Goal: Obtain resource: Obtain resource

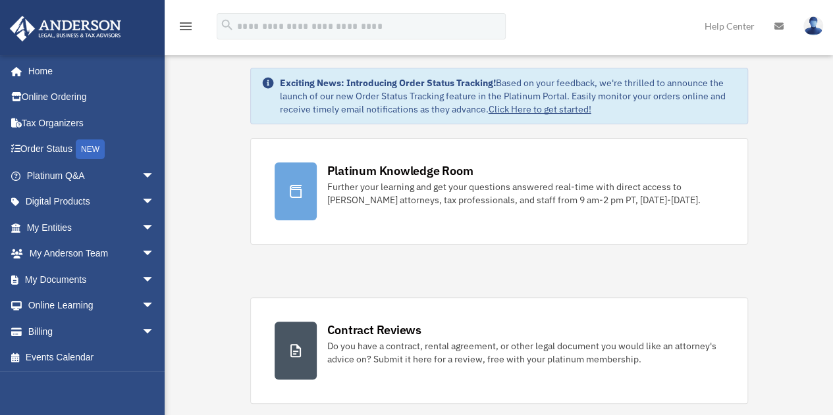
scroll to position [38, 0]
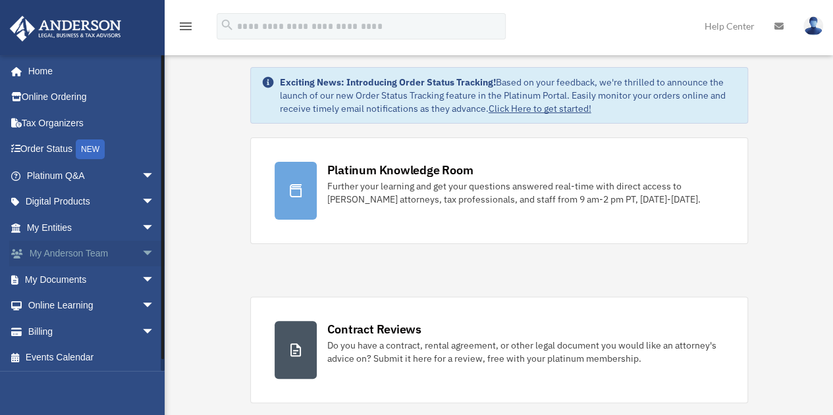
click at [142, 252] on span "arrow_drop_down" at bounding box center [155, 254] width 26 height 27
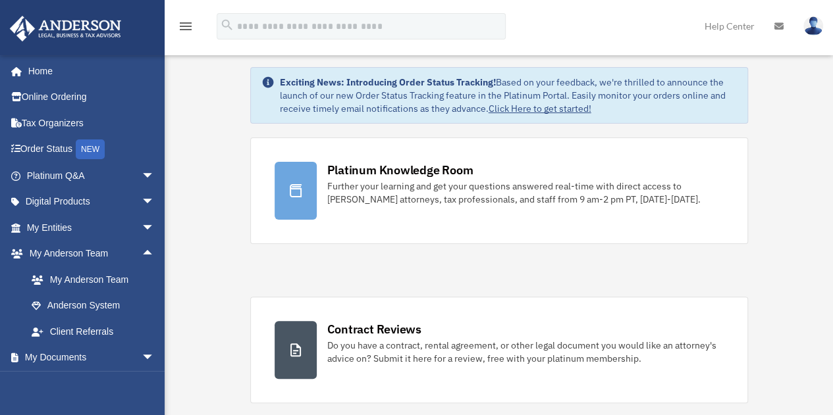
click at [815, 30] on img at bounding box center [813, 25] width 20 height 19
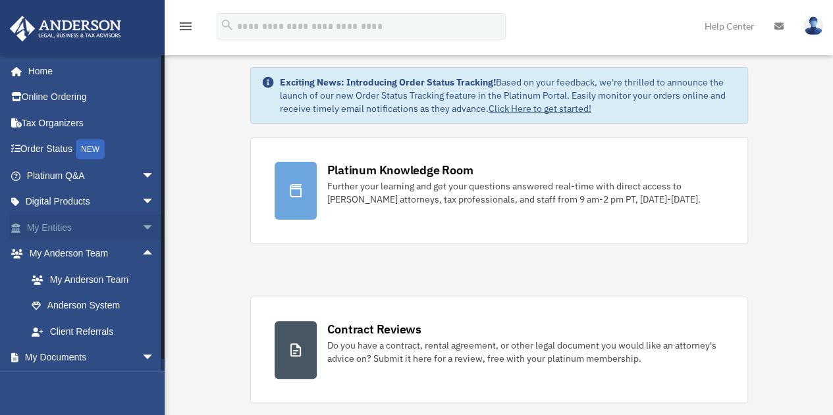
click at [142, 228] on span "arrow_drop_down" at bounding box center [155, 228] width 26 height 27
click at [79, 255] on link "Overview" at bounding box center [96, 254] width 156 height 26
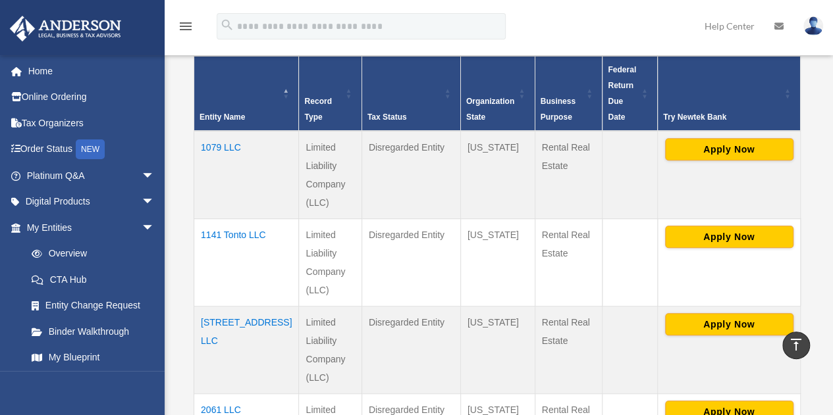
scroll to position [310, 0]
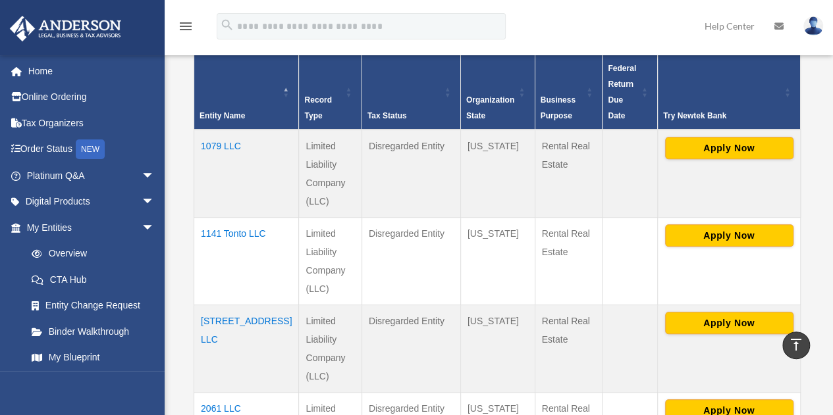
click at [233, 131] on td "1079 LLC" at bounding box center [246, 174] width 105 height 88
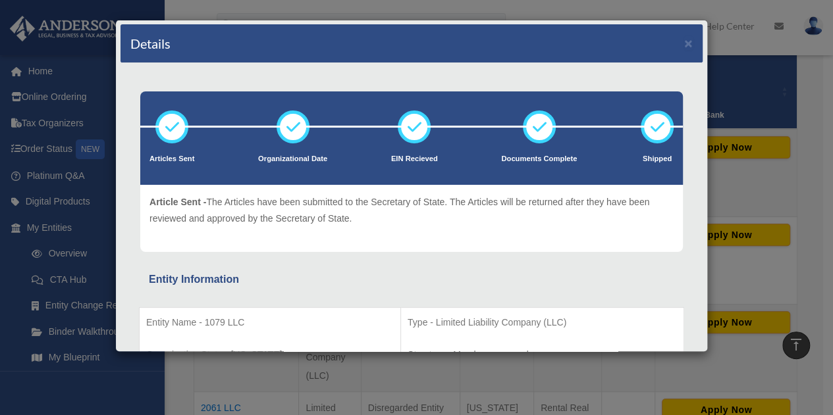
scroll to position [0, 0]
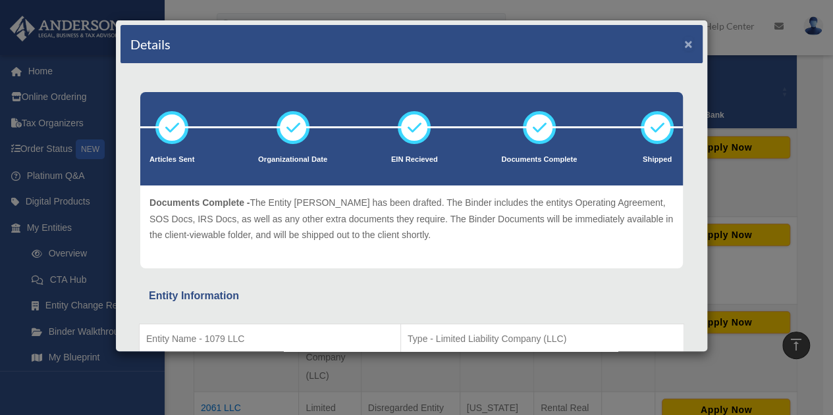
click at [684, 40] on button "×" at bounding box center [688, 44] width 9 height 14
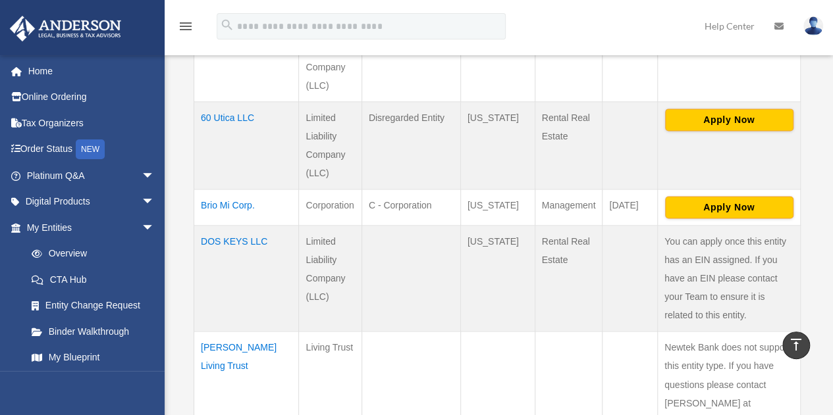
scroll to position [868, 0]
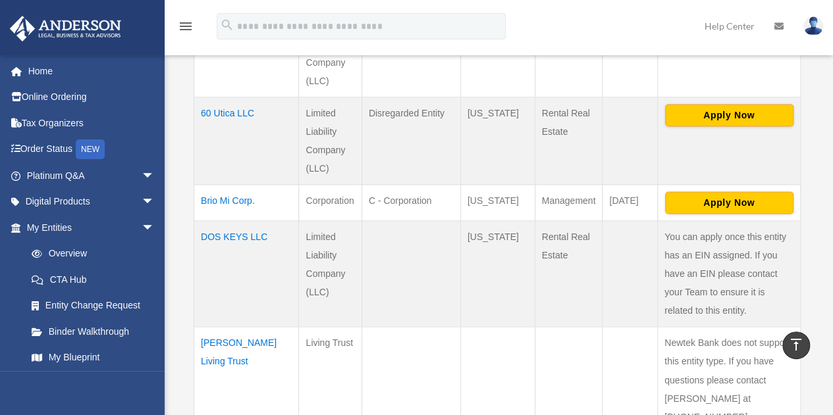
click at [237, 184] on td "Brio Mi Corp." at bounding box center [246, 202] width 105 height 36
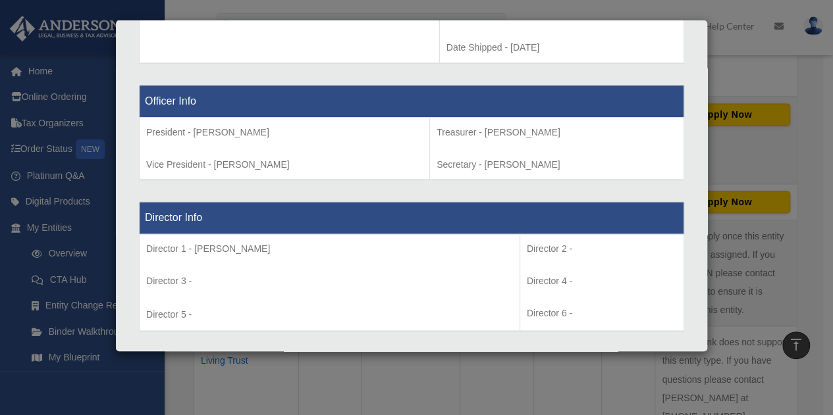
scroll to position [789, 0]
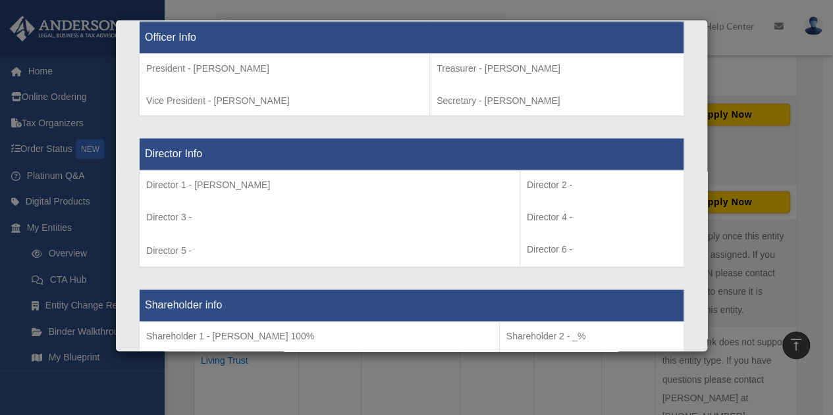
click at [368, 263] on td "Director 1 - Linda Lee Townsend Director 3 - Director 5 -" at bounding box center [330, 219] width 381 height 97
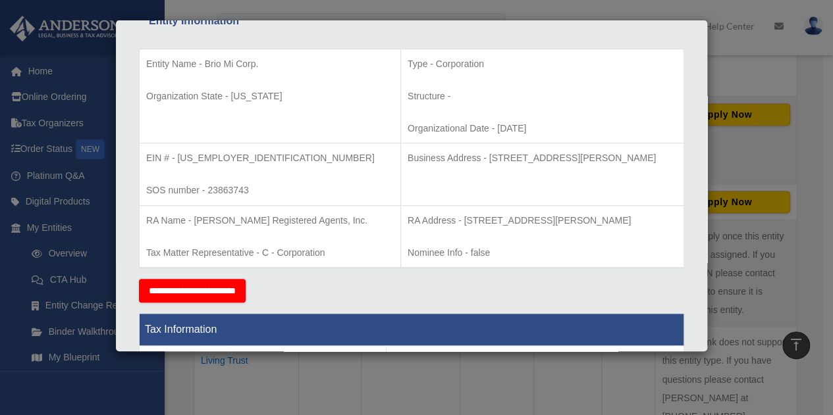
scroll to position [0, 0]
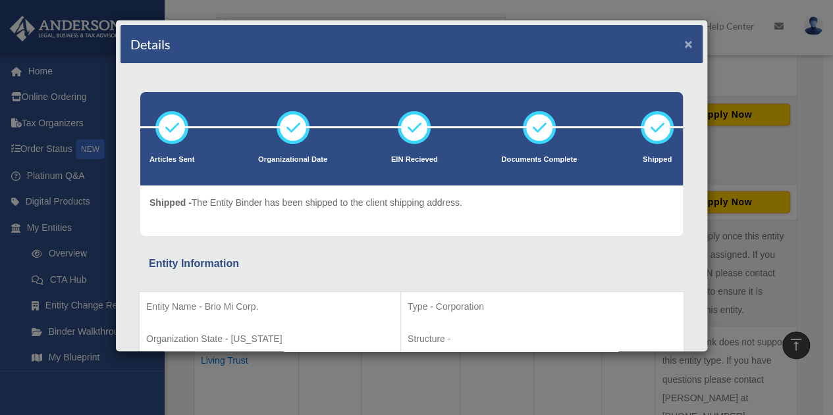
click at [684, 45] on button "×" at bounding box center [688, 44] width 9 height 14
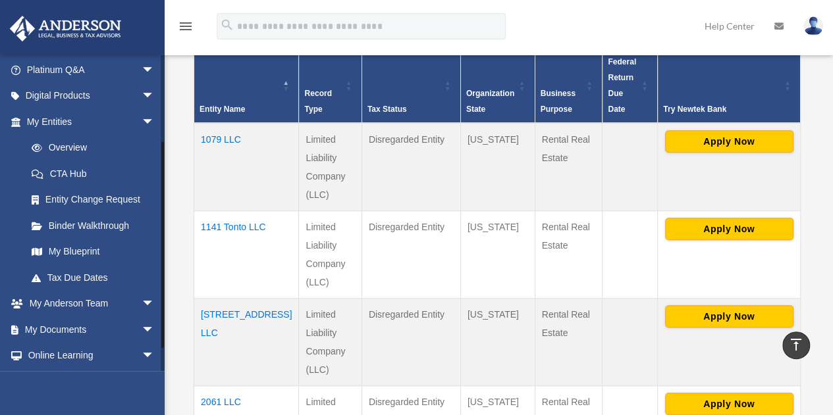
scroll to position [158, 0]
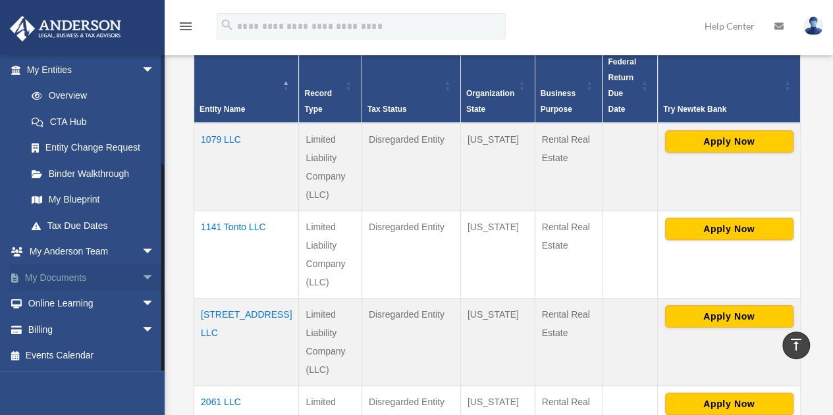
click at [142, 274] on span "arrow_drop_down" at bounding box center [155, 278] width 26 height 27
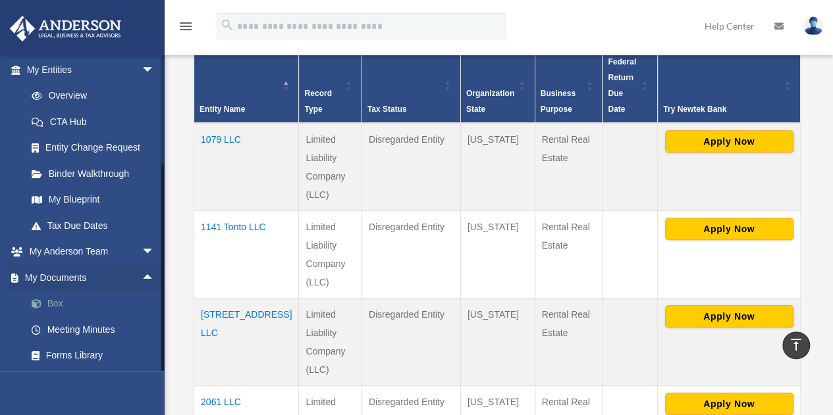
click at [58, 304] on link "Box" at bounding box center [96, 304] width 156 height 26
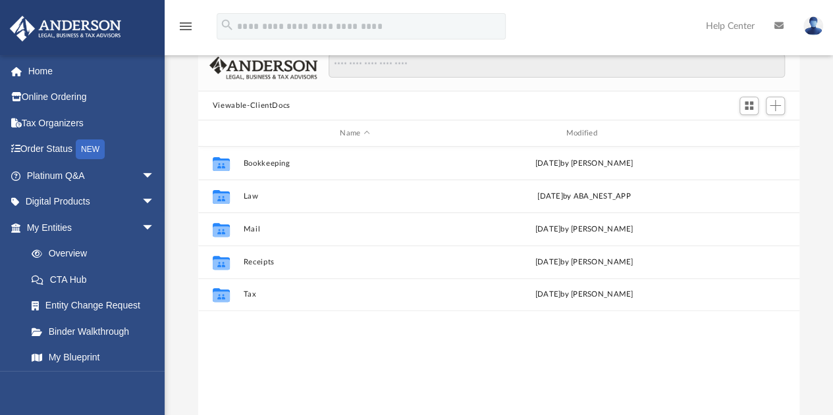
scroll to position [111, 0]
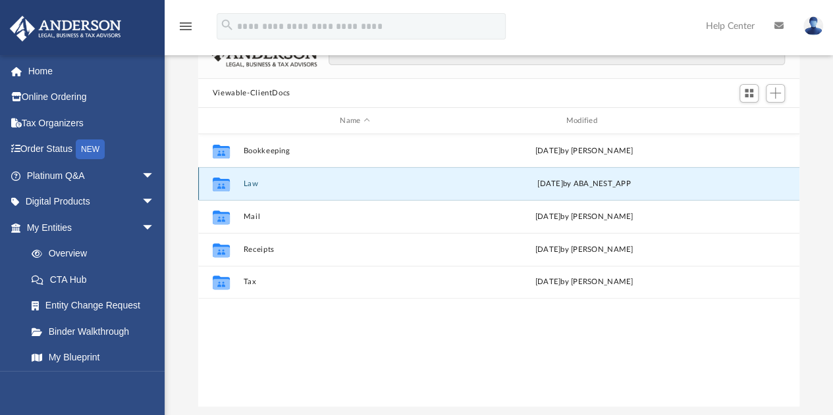
click at [259, 181] on button "Law" at bounding box center [354, 184] width 223 height 9
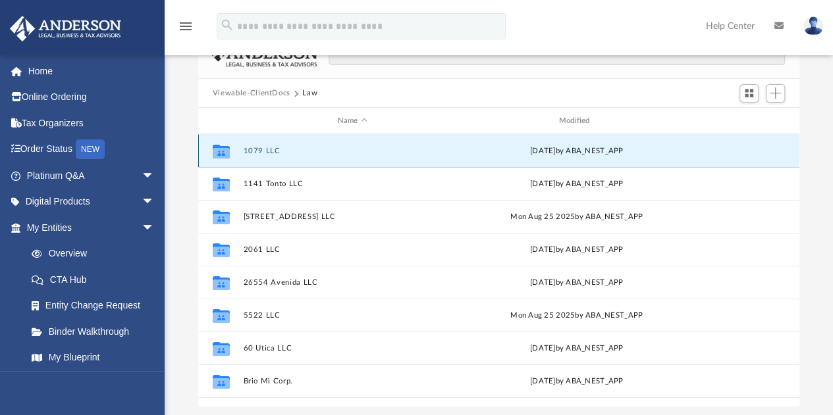
click at [294, 150] on button "1079 LLC" at bounding box center [352, 151] width 219 height 9
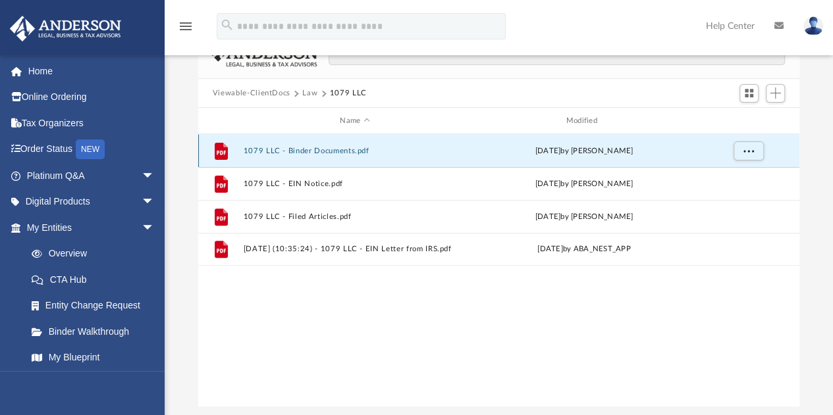
click at [321, 152] on button "1079 LLC - Binder Documents.pdf" at bounding box center [354, 151] width 223 height 9
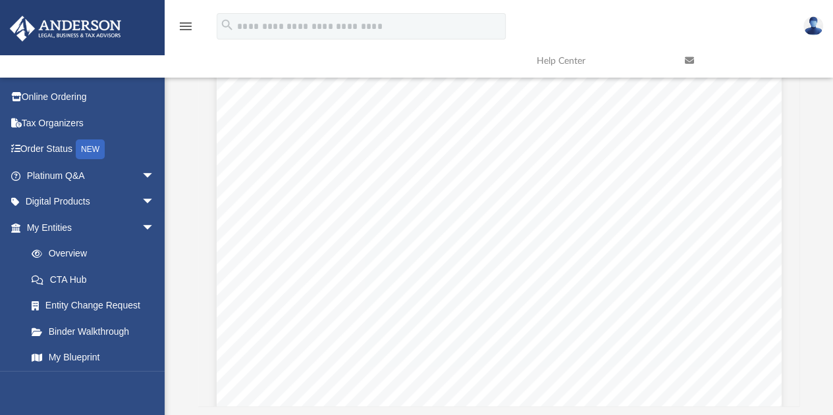
scroll to position [10598, 0]
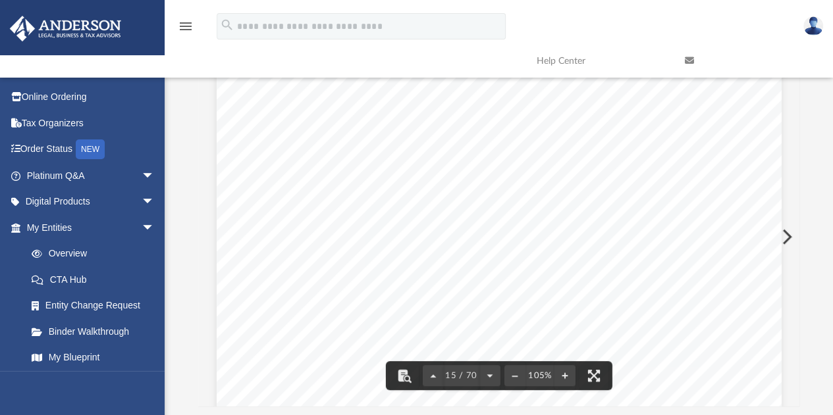
drag, startPoint x: 416, startPoint y: 296, endPoint x: 260, endPoint y: 200, distance: 182.9
click at [260, 200] on div "Operating Agreement of 1079 LLC Page 2 of 39 any real estate and any personal p…" at bounding box center [499, 356] width 565 height 731
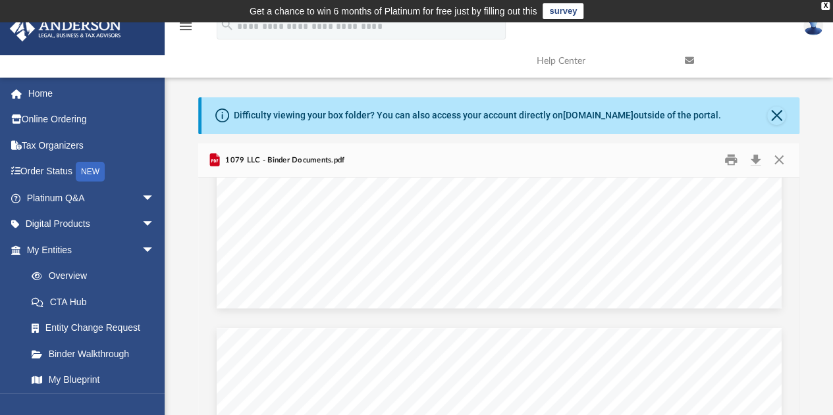
scroll to position [500, 0]
click at [816, 30] on img at bounding box center [813, 25] width 20 height 19
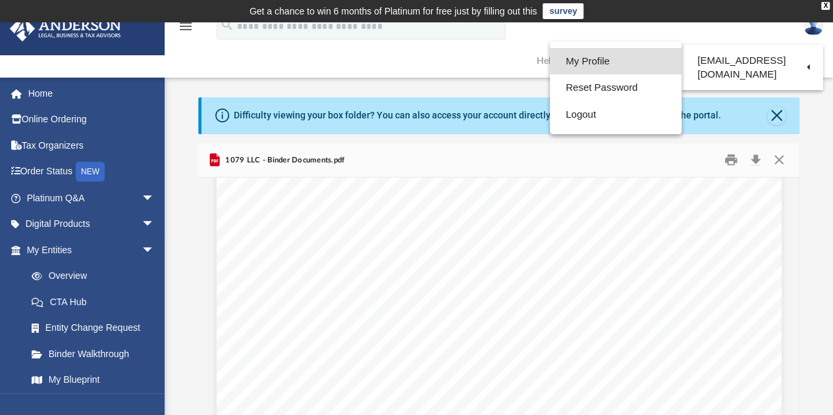
click at [611, 67] on link "My Profile" at bounding box center [616, 61] width 132 height 27
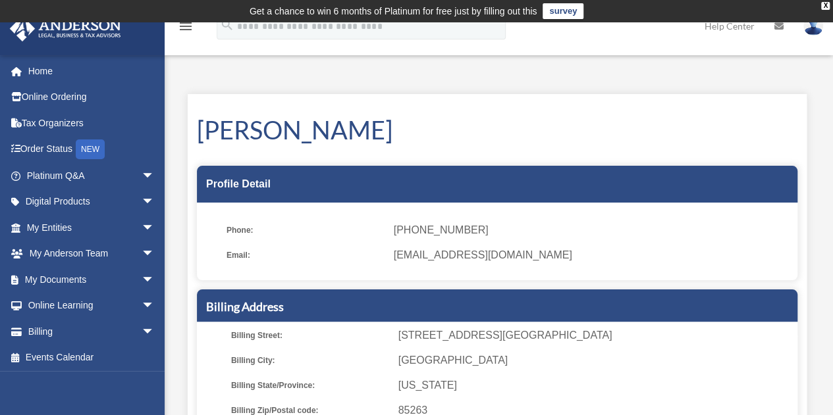
click at [810, 34] on img at bounding box center [813, 25] width 20 height 19
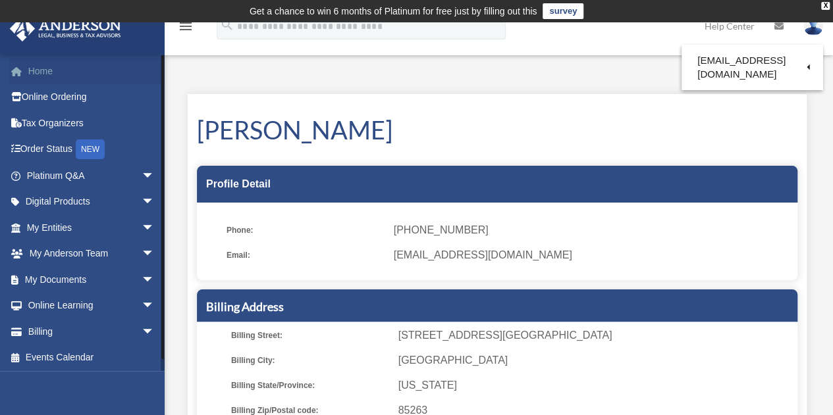
click at [49, 69] on link "Home" at bounding box center [91, 71] width 165 height 26
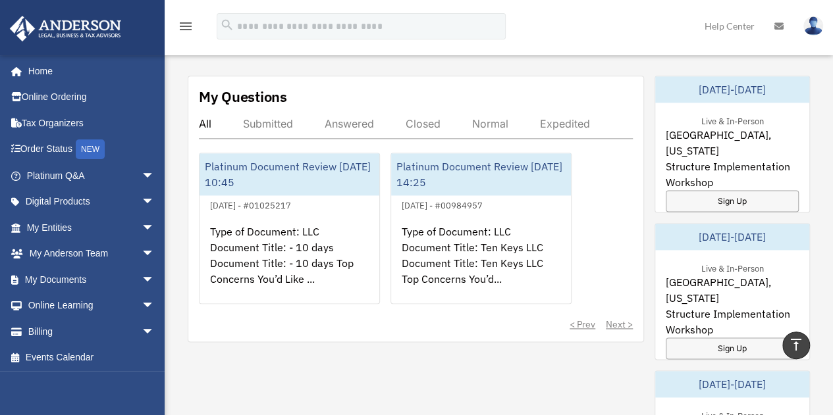
scroll to position [752, 0]
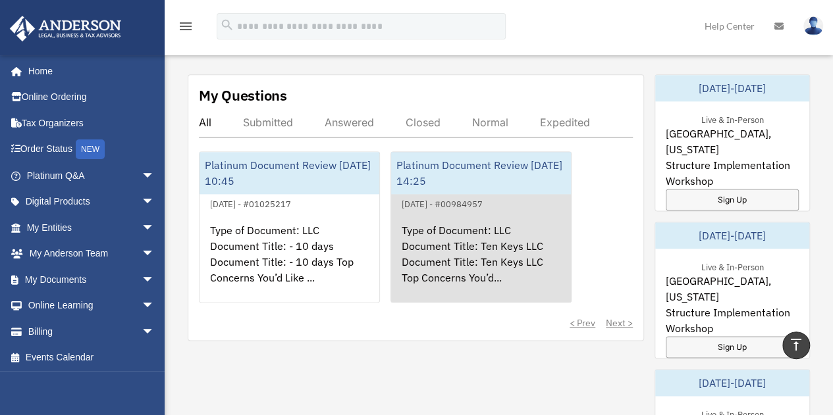
click at [459, 189] on div "Platinum Document Review [DATE] 14:25" at bounding box center [481, 173] width 180 height 42
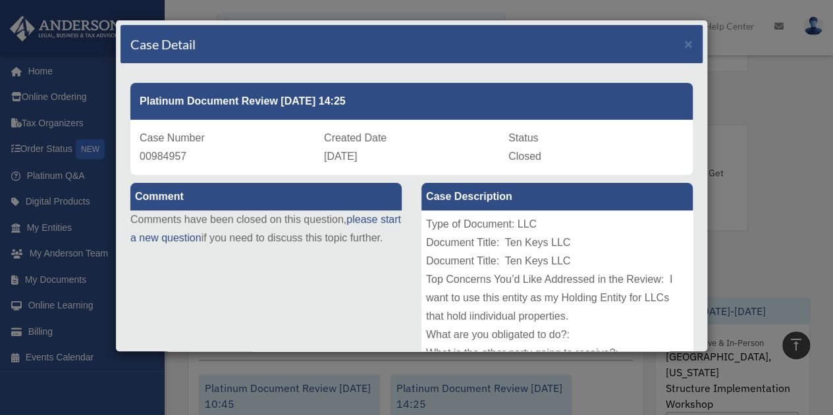
scroll to position [528, 0]
click at [684, 43] on span "×" at bounding box center [688, 43] width 9 height 15
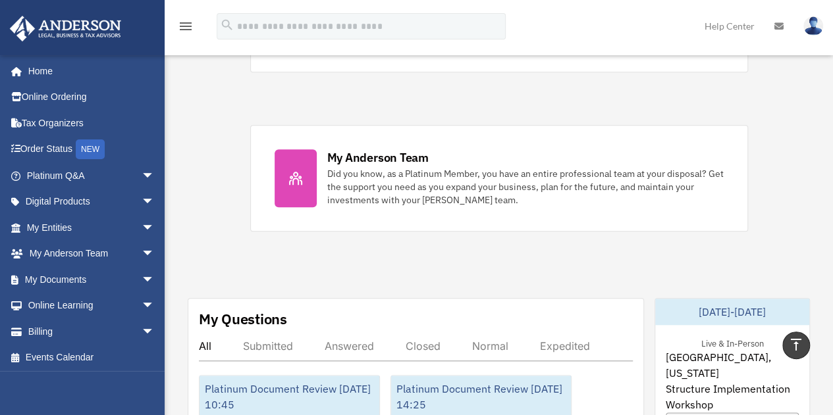
scroll to position [636, 0]
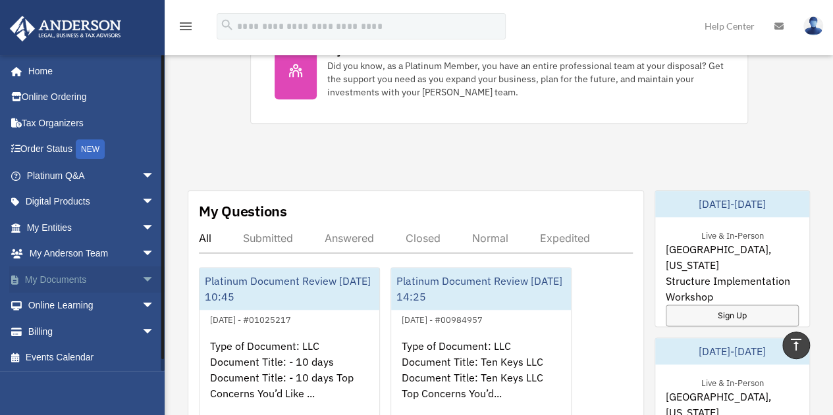
click at [142, 279] on span "arrow_drop_down" at bounding box center [155, 280] width 26 height 27
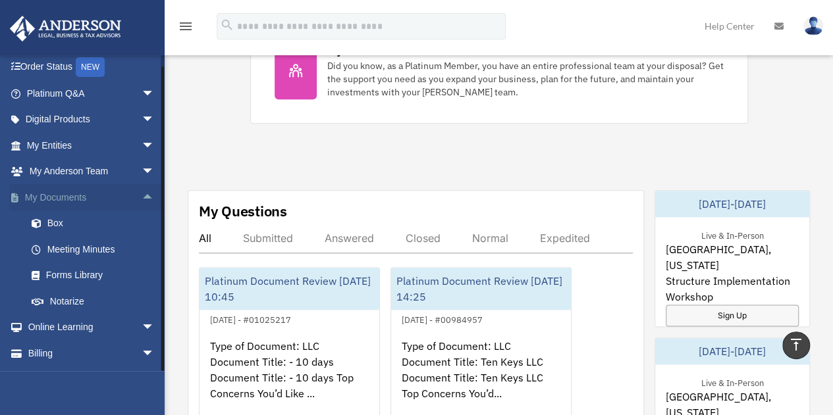
scroll to position [106, 0]
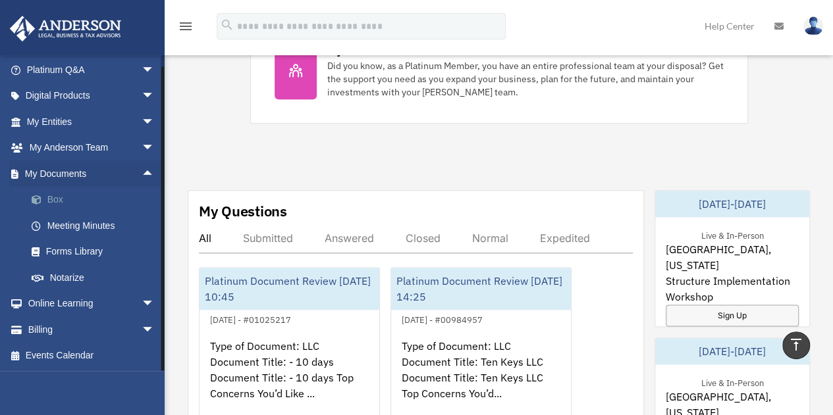
click at [84, 200] on link "Box" at bounding box center [96, 200] width 156 height 26
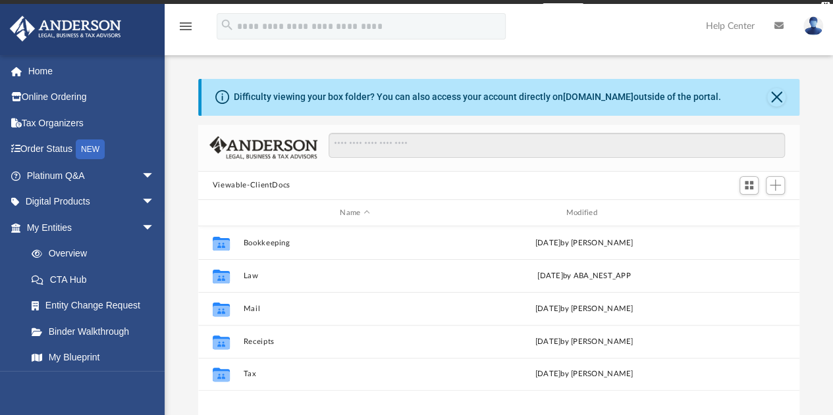
scroll to position [289, 591]
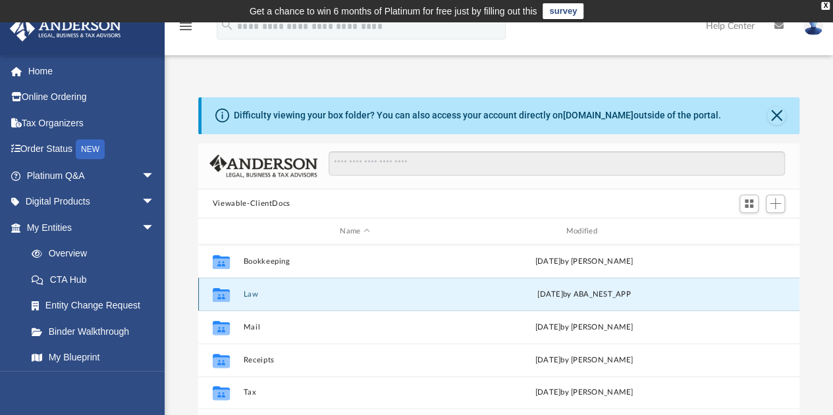
click at [271, 290] on button "Law" at bounding box center [354, 294] width 223 height 9
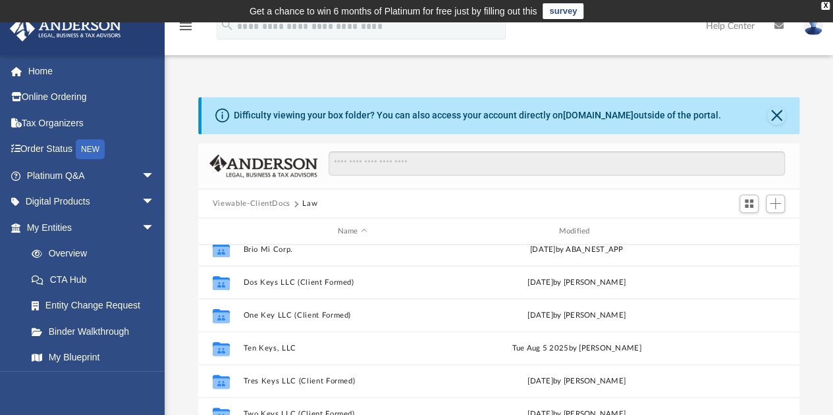
scroll to position [253, 0]
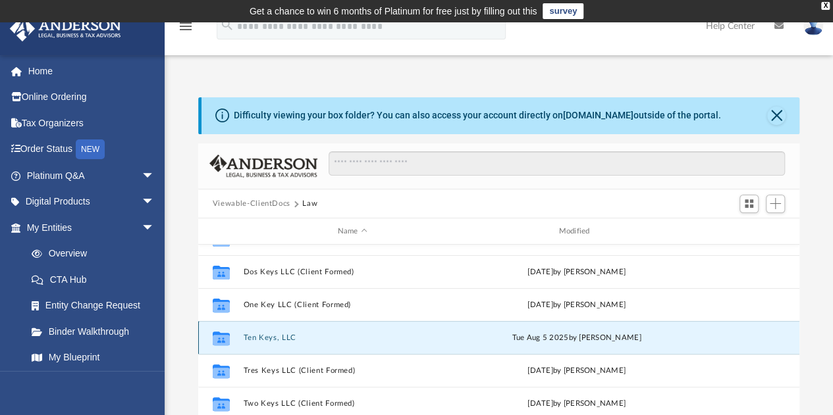
click at [290, 336] on button "Ten Keys, LLC" at bounding box center [352, 338] width 219 height 9
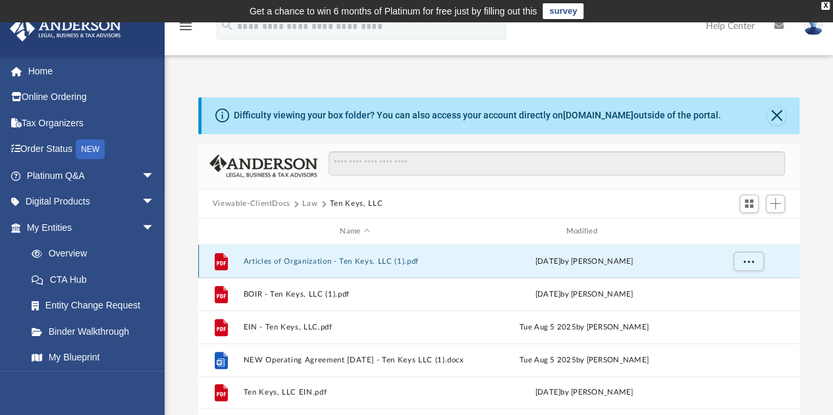
click at [316, 260] on button "Articles of Organization - Ten Keys, LLC (1).pdf" at bounding box center [354, 261] width 223 height 9
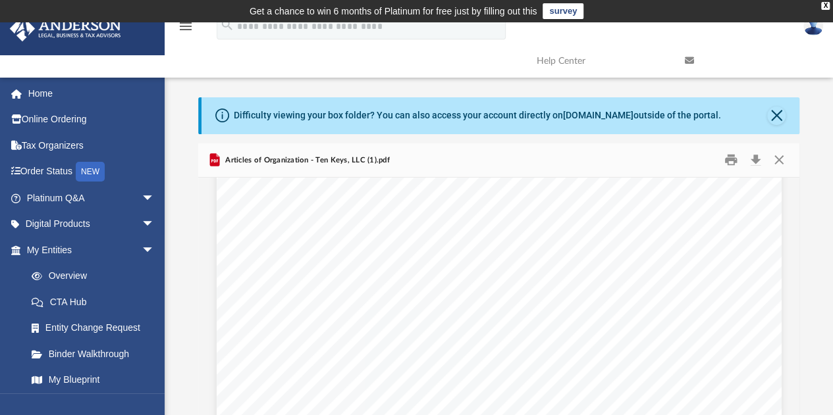
scroll to position [1086, 0]
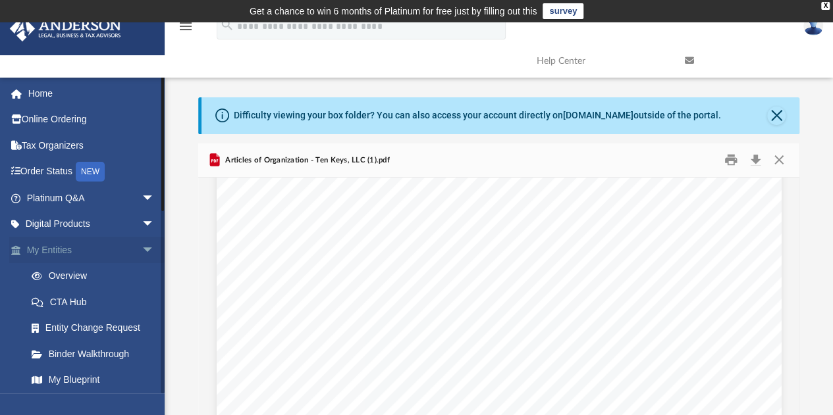
click at [104, 252] on link "My Entities arrow_drop_down" at bounding box center [91, 250] width 165 height 26
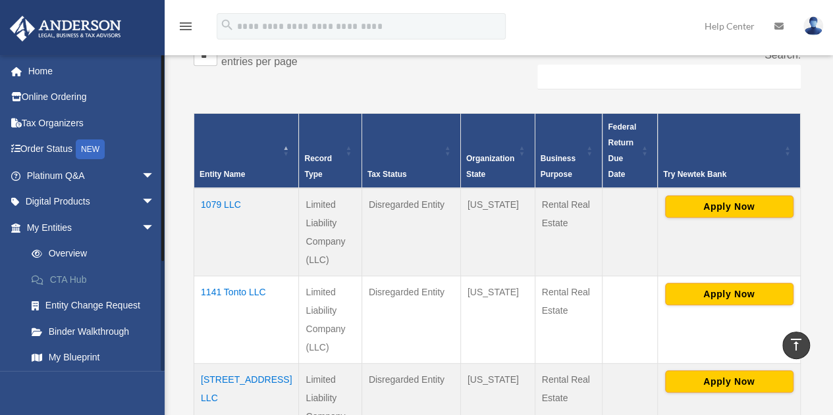
scroll to position [158, 0]
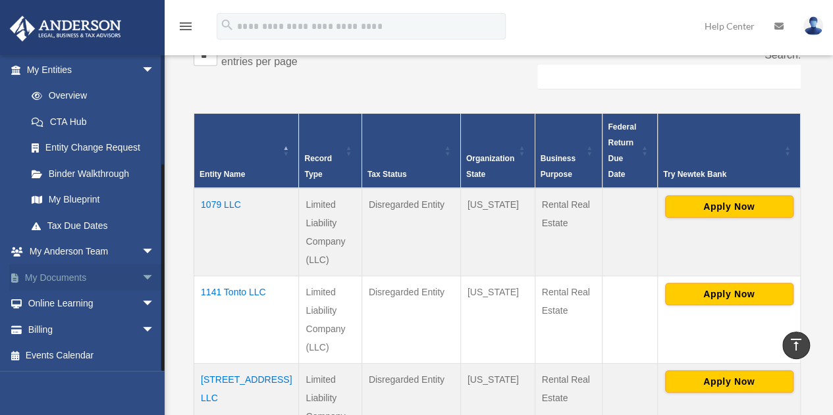
click at [142, 276] on span "arrow_drop_down" at bounding box center [155, 278] width 26 height 27
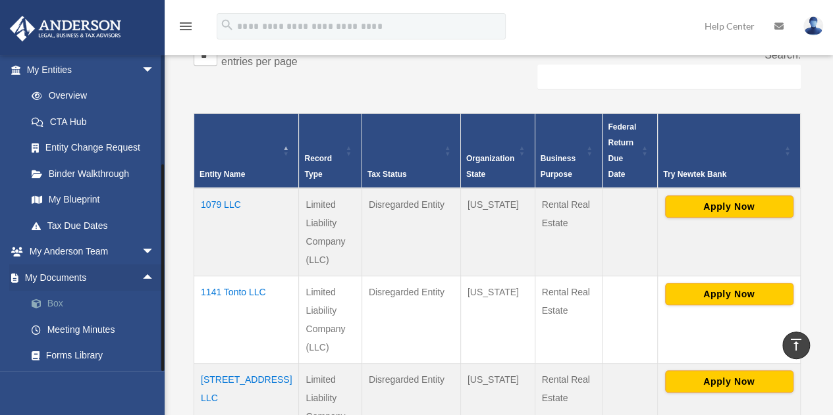
click at [111, 303] on link "Box" at bounding box center [96, 304] width 156 height 26
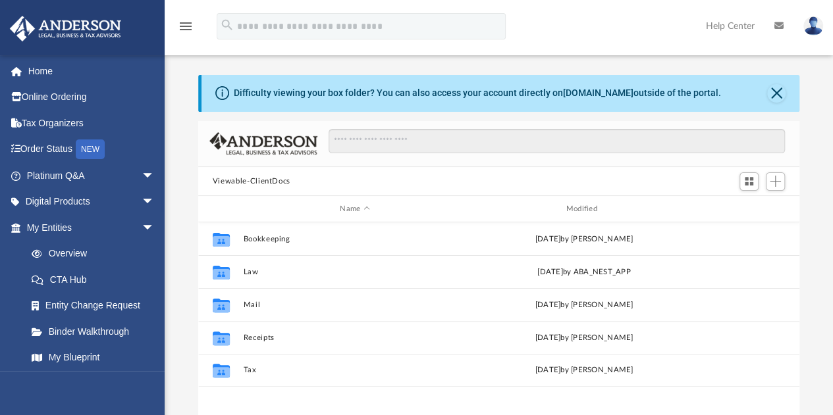
scroll to position [289, 591]
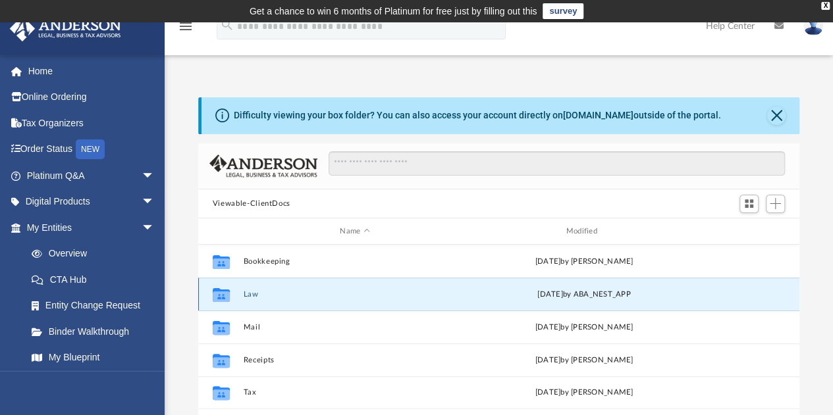
click at [255, 296] on button "Law" at bounding box center [354, 294] width 223 height 9
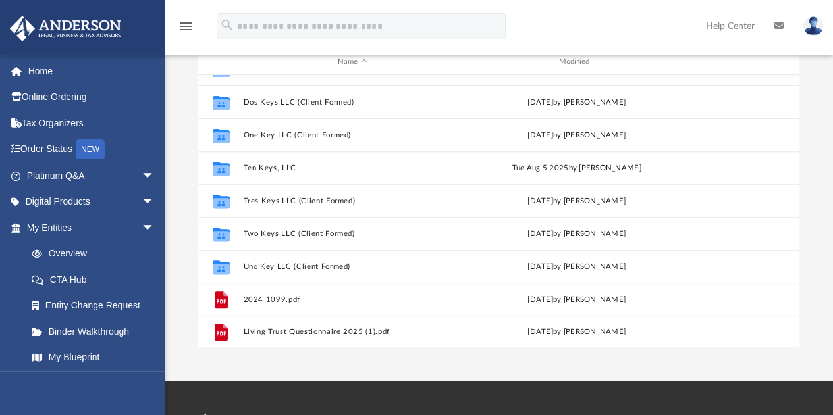
scroll to position [172, 0]
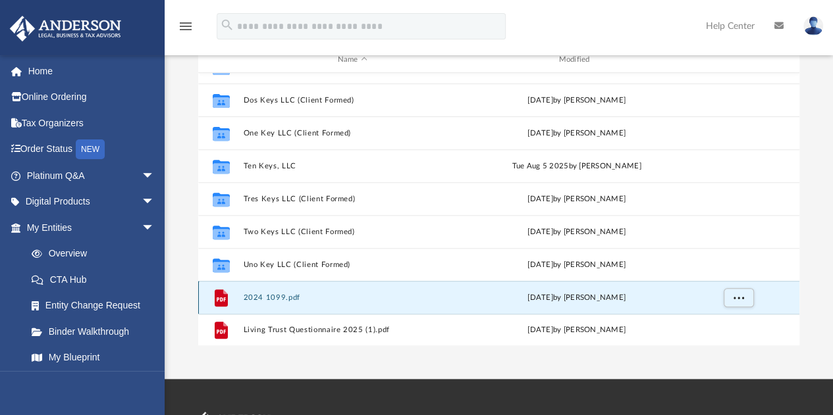
click at [295, 300] on button "2024 1099.pdf" at bounding box center [352, 298] width 219 height 9
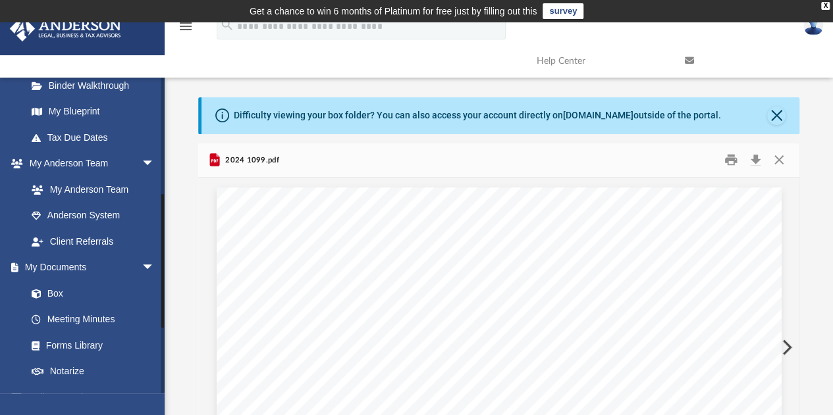
scroll to position [274, 0]
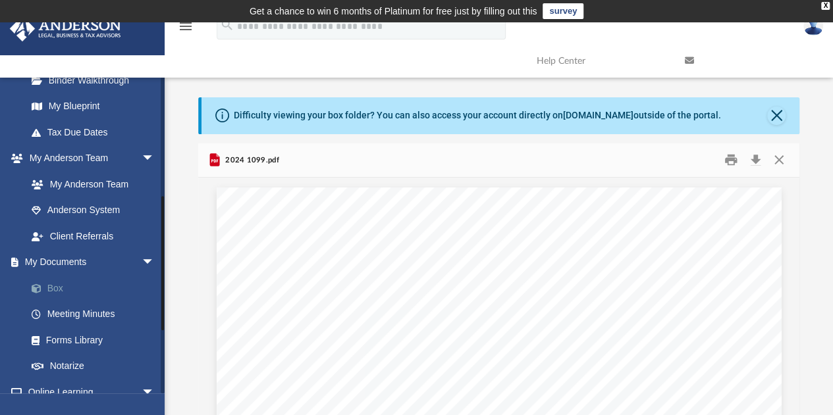
click at [108, 285] on link "Box" at bounding box center [96, 288] width 156 height 26
click at [68, 286] on link "Box" at bounding box center [96, 288] width 156 height 26
click at [779, 117] on button "Close" at bounding box center [776, 116] width 18 height 18
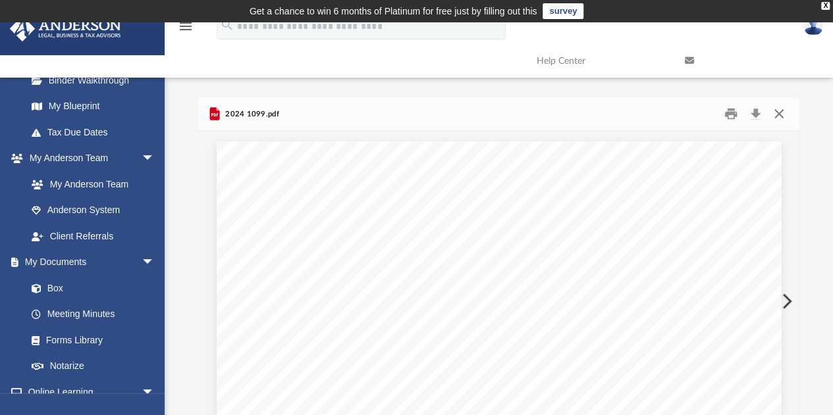
click at [782, 111] on button "Close" at bounding box center [779, 114] width 24 height 20
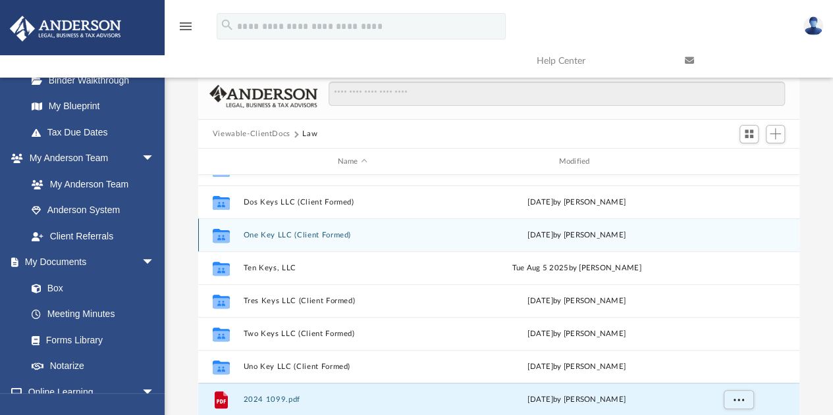
scroll to position [0, 0]
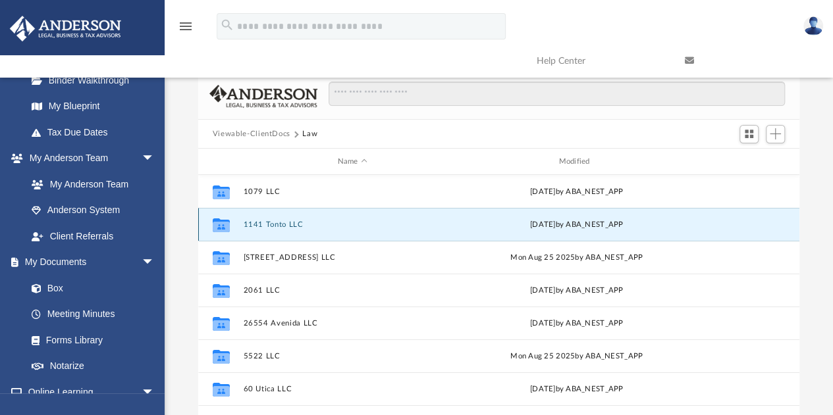
click at [273, 224] on button "1141 Tonto LLC" at bounding box center [352, 225] width 219 height 9
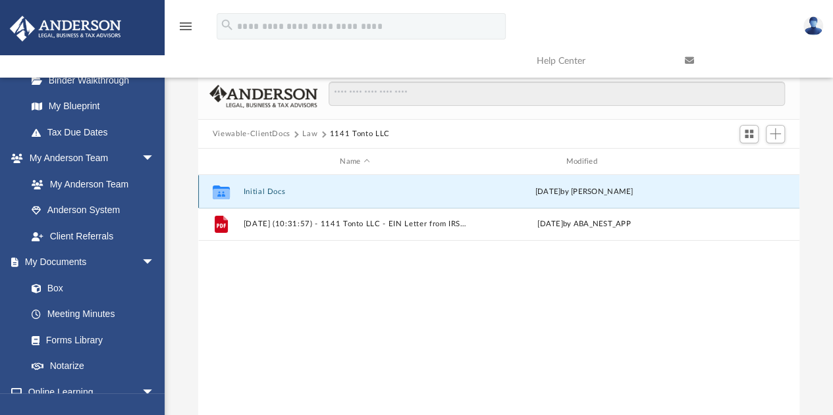
click at [273, 190] on button "Initial Docs" at bounding box center [354, 192] width 223 height 9
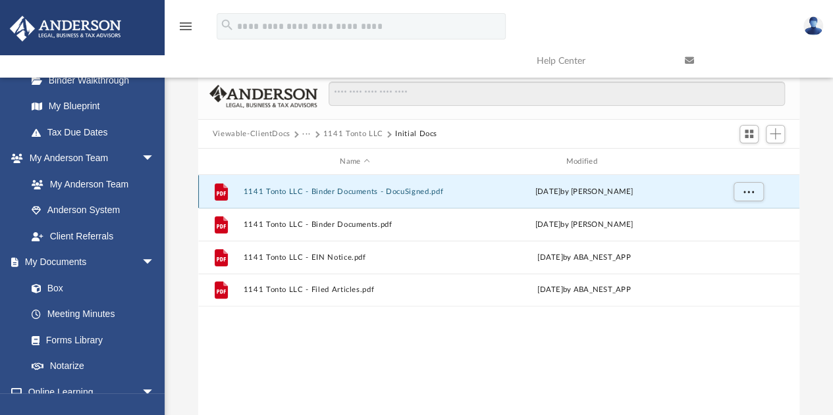
click at [282, 192] on button "1141 Tonto LLC - Binder Documents - DocuSigned.pdf" at bounding box center [354, 192] width 223 height 9
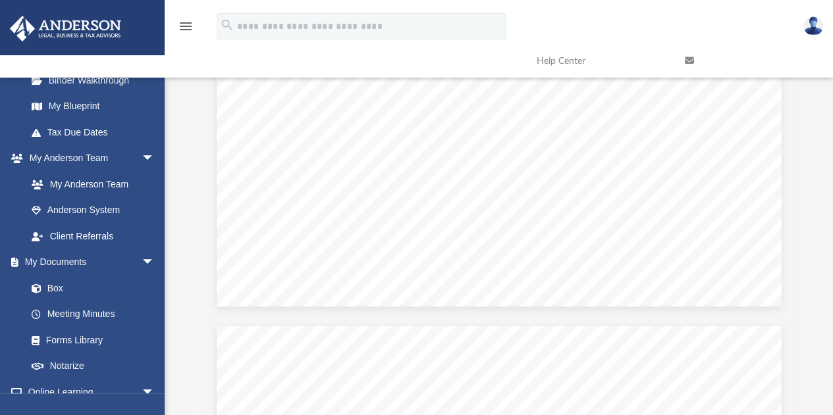
scroll to position [11022, 0]
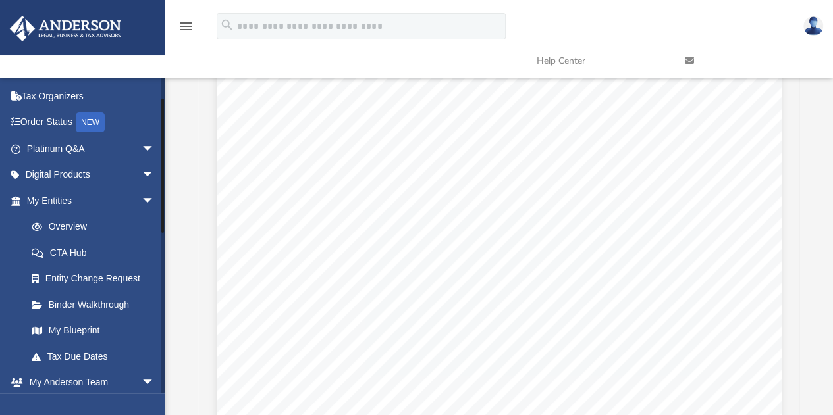
scroll to position [0, 0]
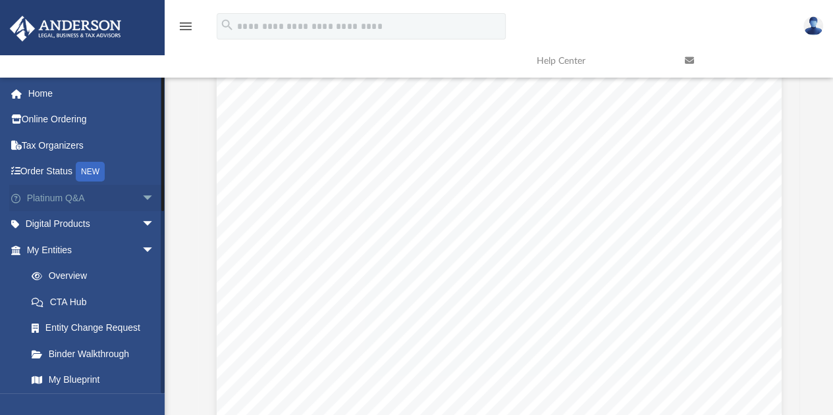
click at [142, 197] on span "arrow_drop_down" at bounding box center [155, 198] width 26 height 27
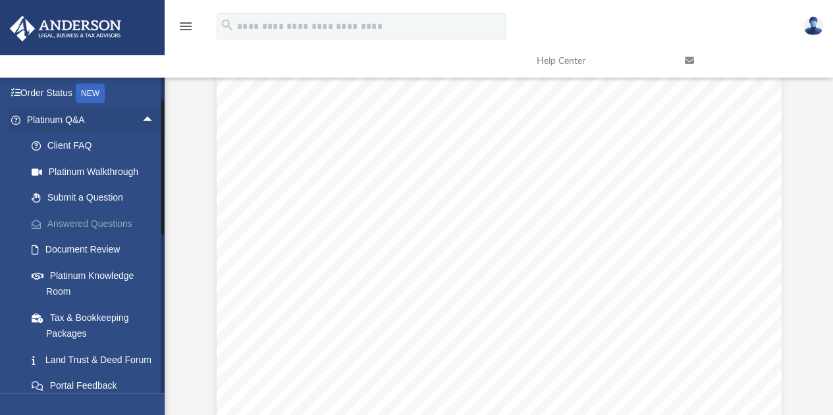
scroll to position [91, 0]
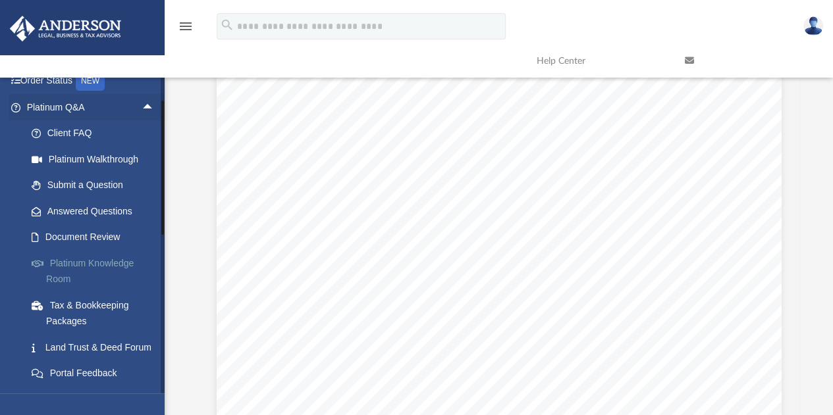
click at [99, 263] on link "Platinum Knowledge Room" at bounding box center [96, 271] width 156 height 42
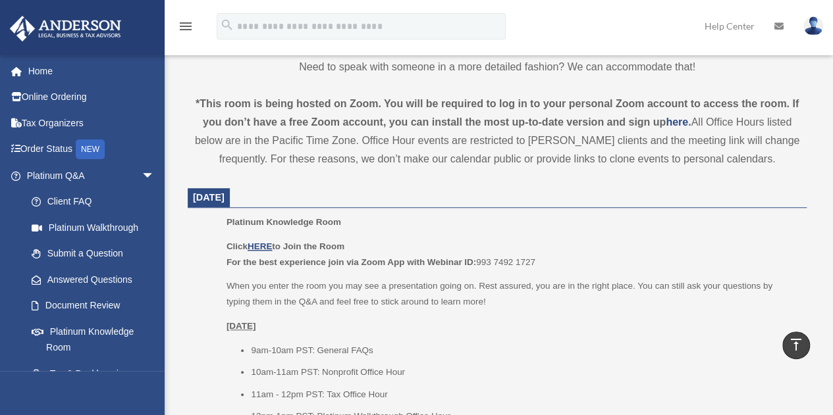
scroll to position [438, 0]
click at [265, 247] on u "HERE" at bounding box center [260, 247] width 24 height 10
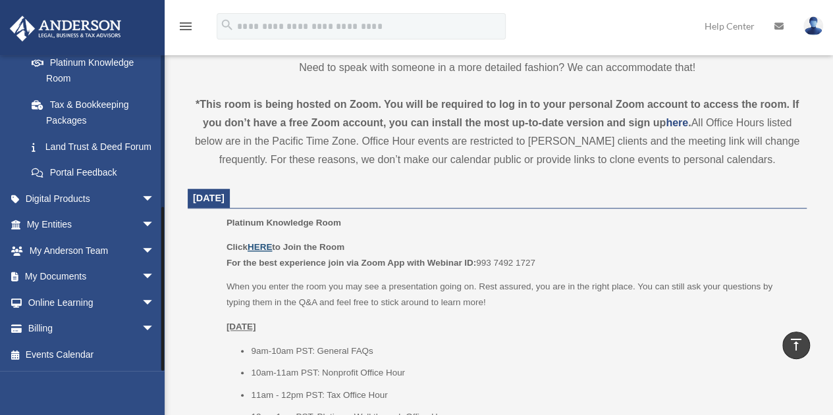
scroll to position [284, 0]
click at [142, 276] on span "arrow_drop_down" at bounding box center [155, 277] width 26 height 27
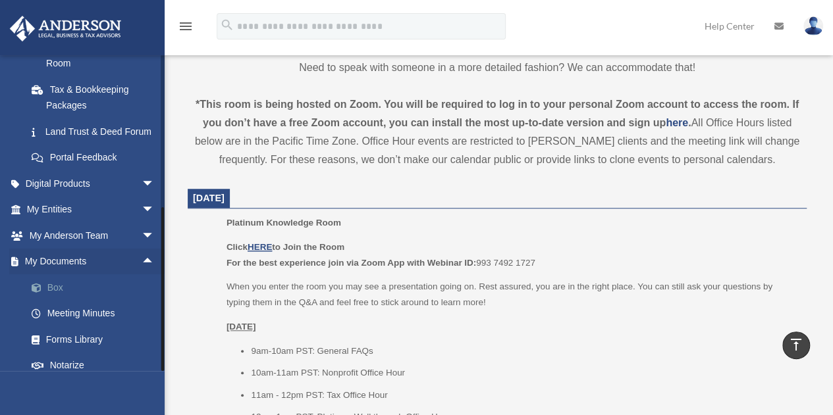
click at [100, 301] on link "Box" at bounding box center [96, 288] width 156 height 26
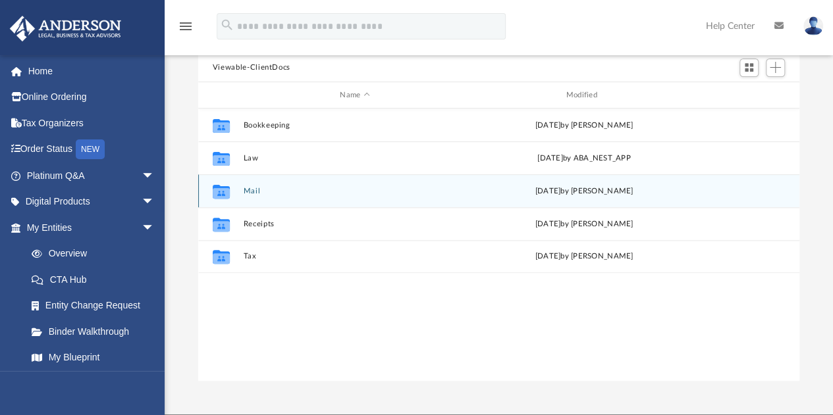
scroll to position [137, 0]
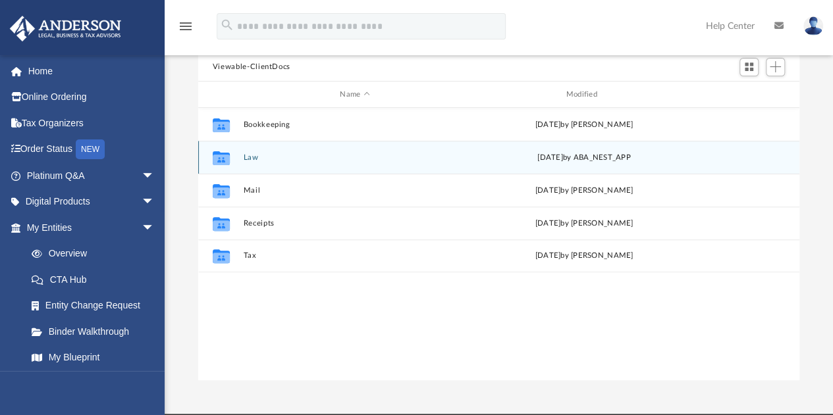
click at [267, 163] on div "Collaborated Folder Law [DATE] by ABA_NEST_APP" at bounding box center [498, 157] width 601 height 33
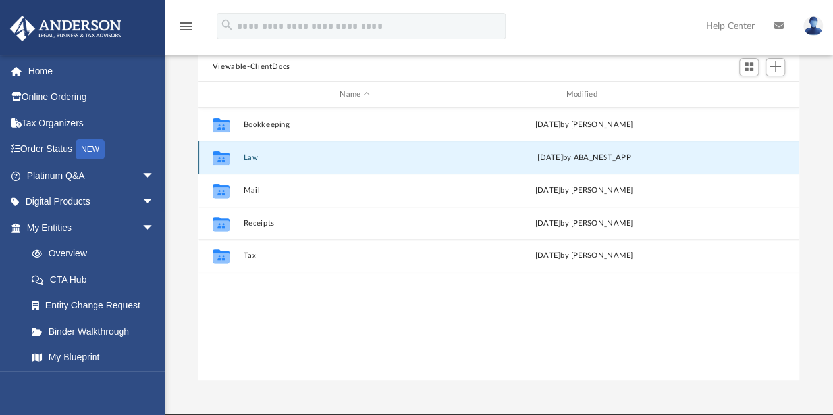
click at [255, 159] on button "Law" at bounding box center [354, 157] width 223 height 9
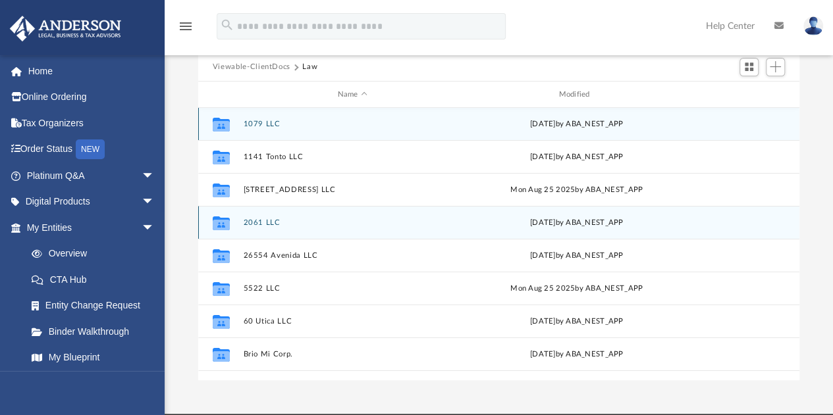
scroll to position [1, 0]
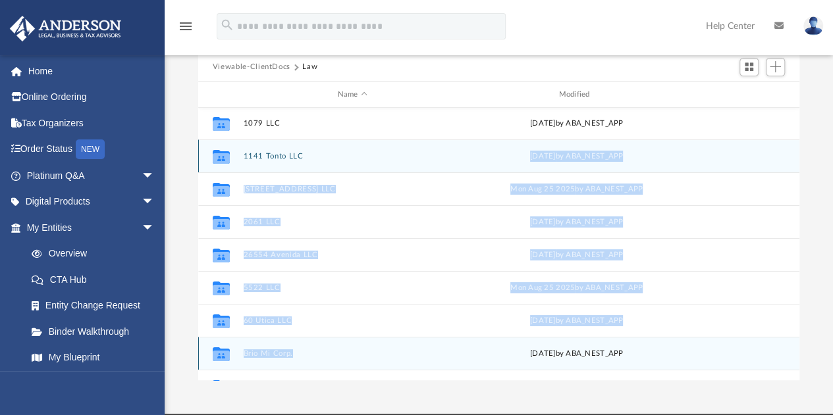
drag, startPoint x: 316, startPoint y: 157, endPoint x: 315, endPoint y: 346, distance: 188.3
click at [315, 346] on div "Collaborated Folder 1079 LLC [DATE] by ABA_NEST_APP Collaborated Folder 1141 To…" at bounding box center [498, 370] width 601 height 527
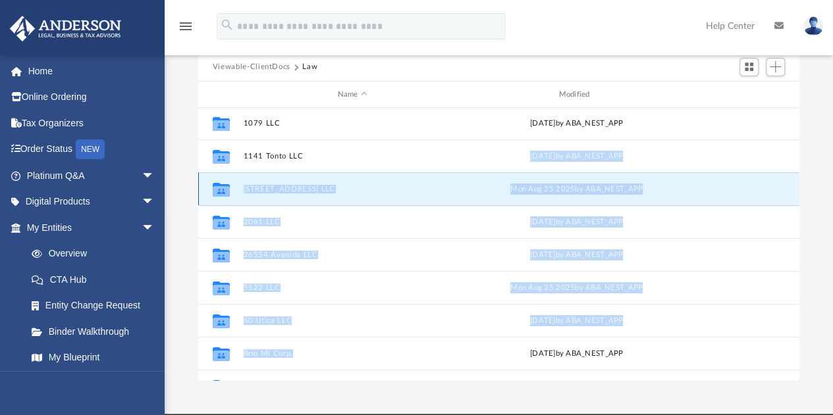
click at [291, 188] on button "[STREET_ADDRESS] LLC" at bounding box center [352, 189] width 219 height 9
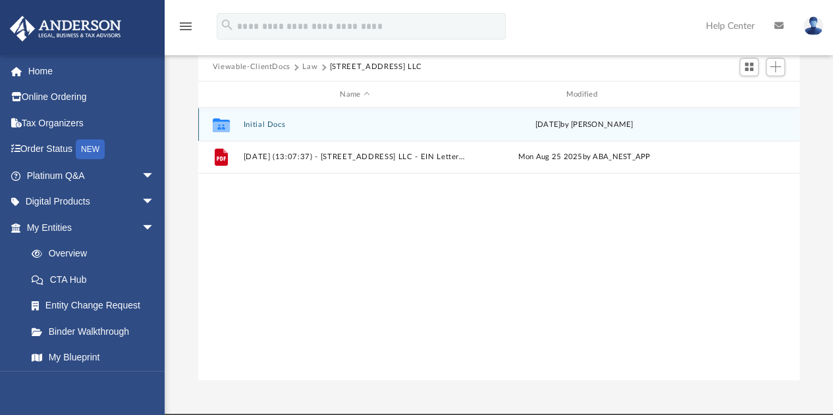
scroll to position [0, 0]
click at [302, 117] on div "Collaborated Folder Initial Docs [DATE] by [PERSON_NAME]" at bounding box center [498, 124] width 601 height 33
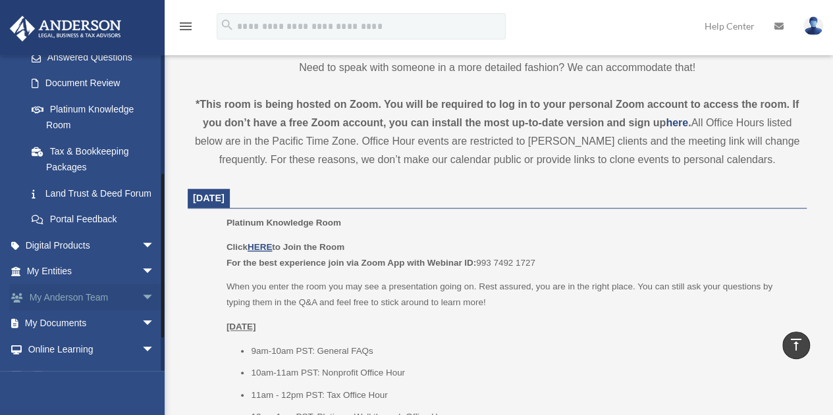
scroll to position [284, 0]
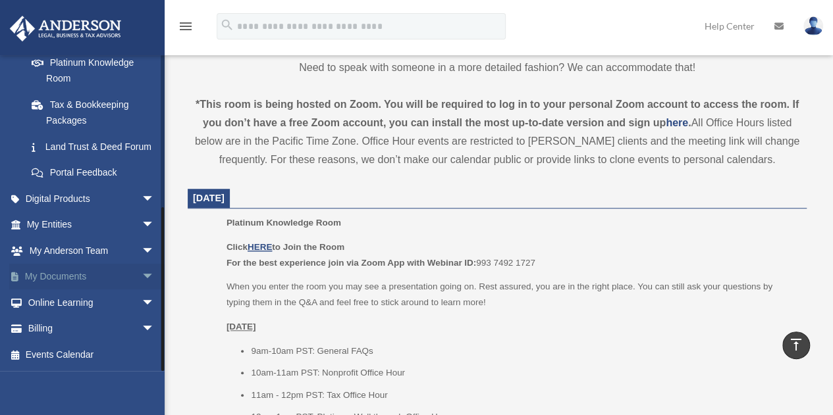
click at [101, 279] on link "My Documents arrow_drop_down" at bounding box center [91, 277] width 165 height 26
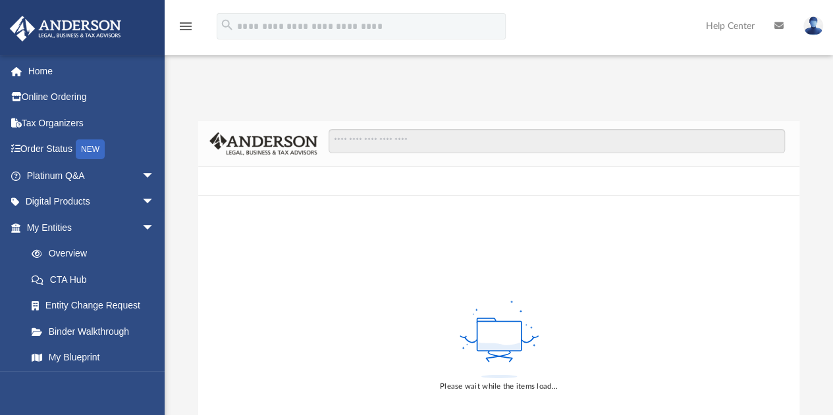
click at [139, 274] on link "CTA Hub" at bounding box center [96, 280] width 156 height 26
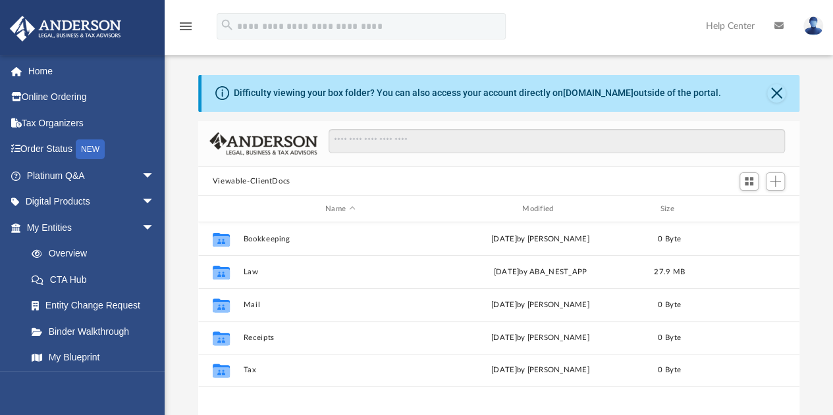
scroll to position [289, 591]
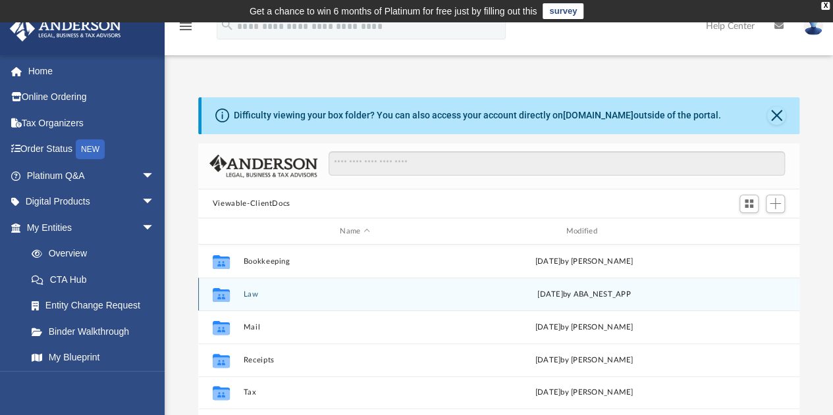
click at [269, 301] on div "Collaborated Folder Law [DATE] by ABA_NEST_APP" at bounding box center [498, 294] width 601 height 33
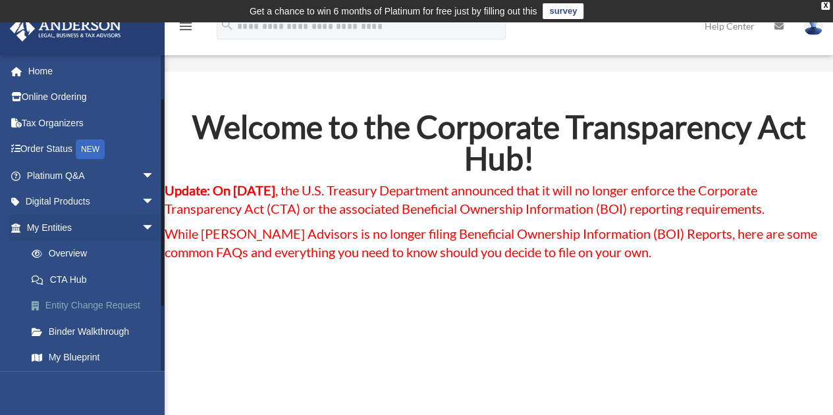
scroll to position [158, 0]
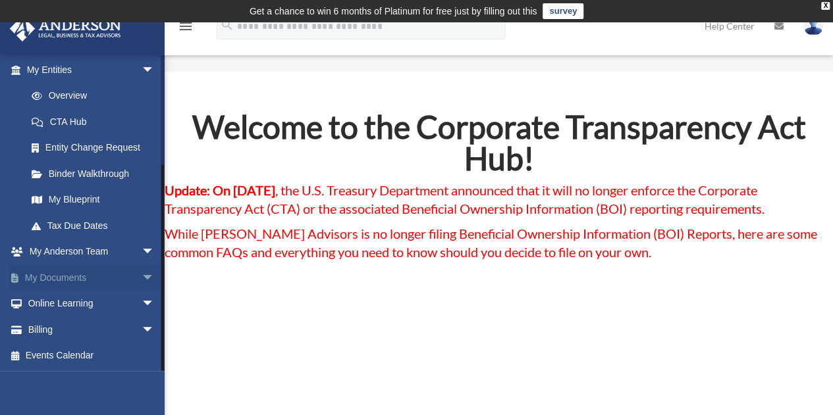
click at [142, 276] on span "arrow_drop_down" at bounding box center [155, 278] width 26 height 27
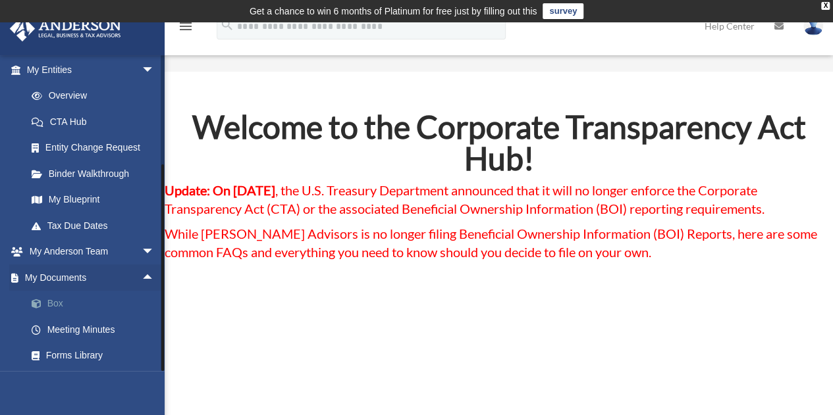
click at [92, 305] on link "Box" at bounding box center [96, 304] width 156 height 26
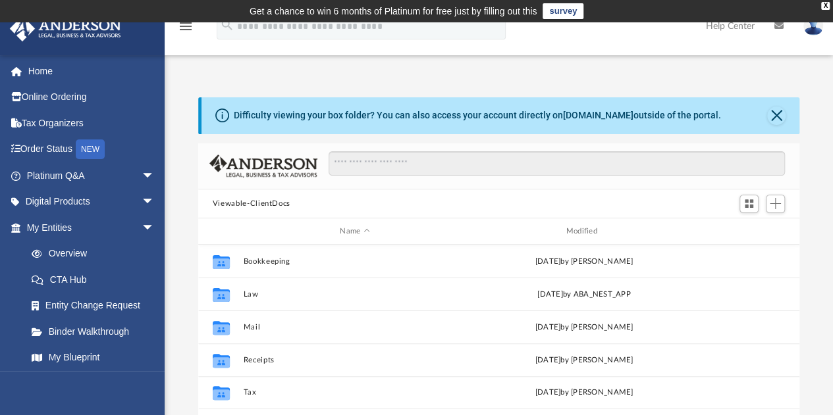
scroll to position [289, 591]
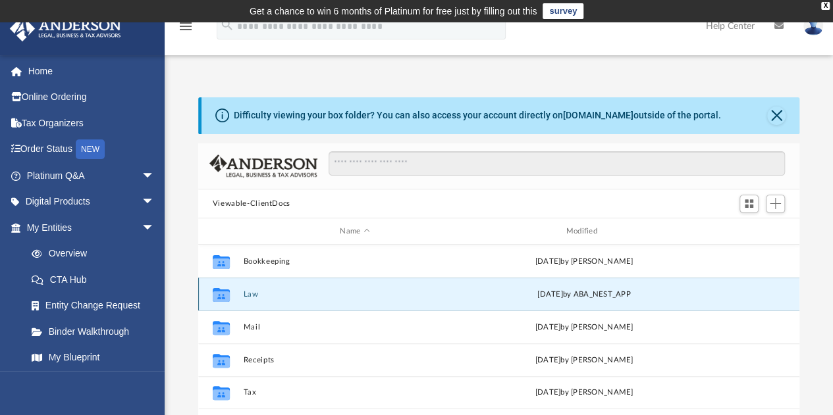
click at [254, 296] on button "Law" at bounding box center [354, 294] width 223 height 9
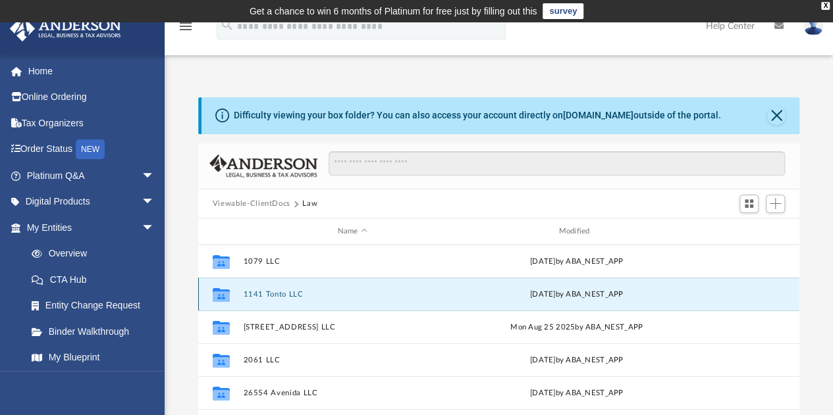
click at [284, 294] on button "1141 Tonto LLC" at bounding box center [352, 294] width 219 height 9
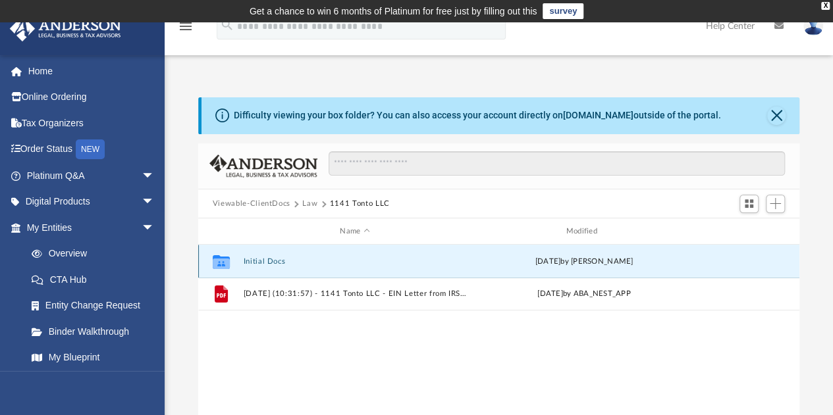
click at [278, 261] on button "Initial Docs" at bounding box center [354, 261] width 223 height 9
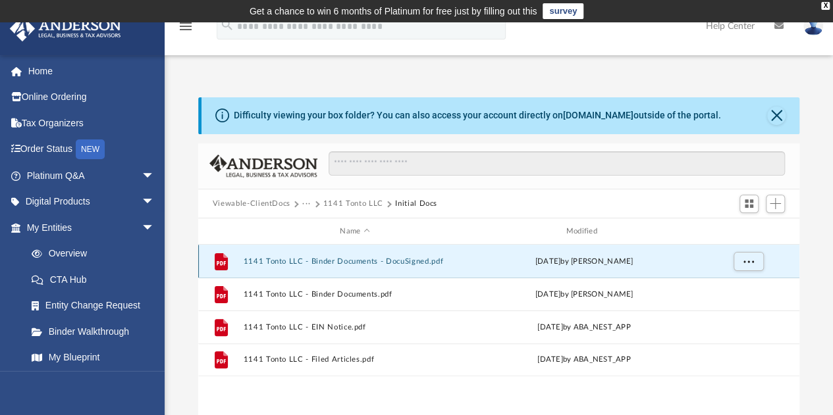
click at [309, 258] on button "1141 Tonto LLC - Binder Documents - DocuSigned.pdf" at bounding box center [354, 261] width 223 height 9
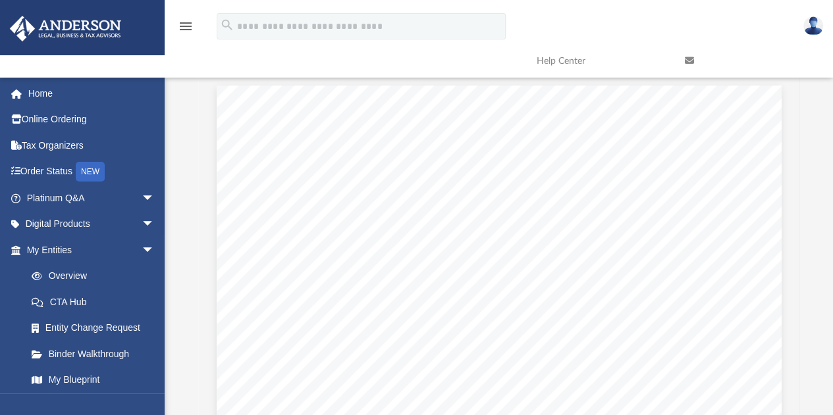
scroll to position [0, 0]
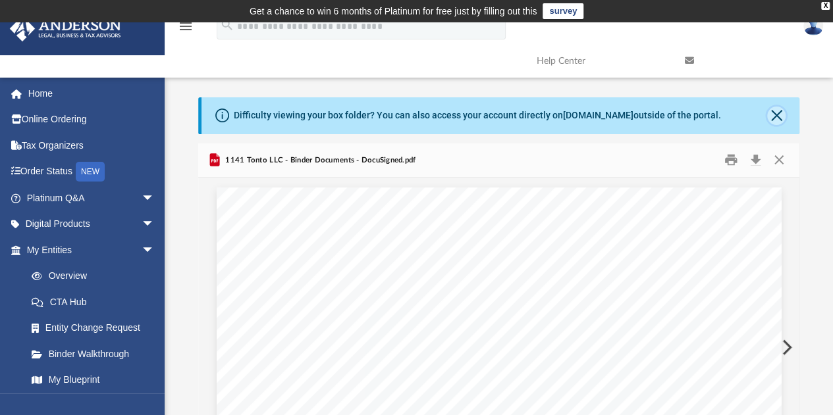
click at [778, 110] on button "Close" at bounding box center [776, 116] width 18 height 18
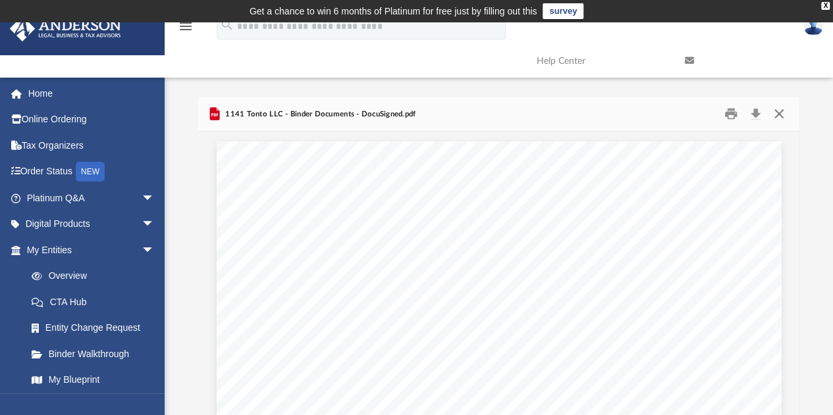
click at [778, 110] on button "Close" at bounding box center [779, 114] width 24 height 20
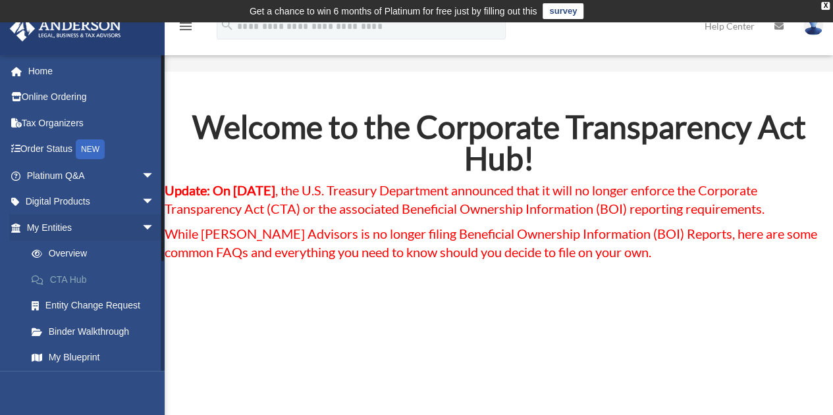
scroll to position [158, 0]
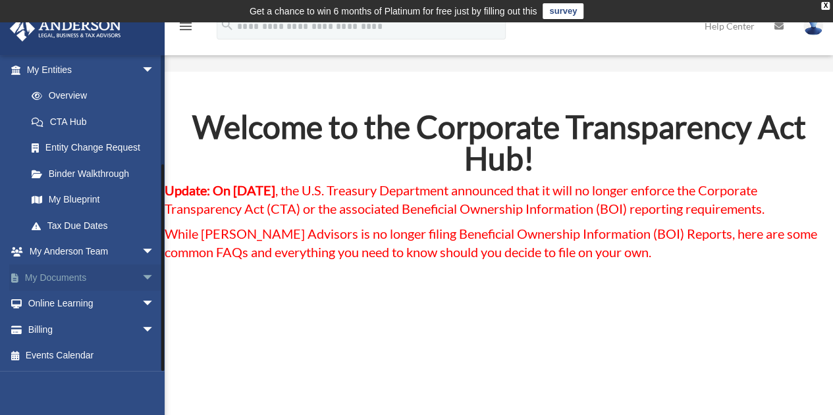
click at [142, 278] on span "arrow_drop_down" at bounding box center [155, 278] width 26 height 27
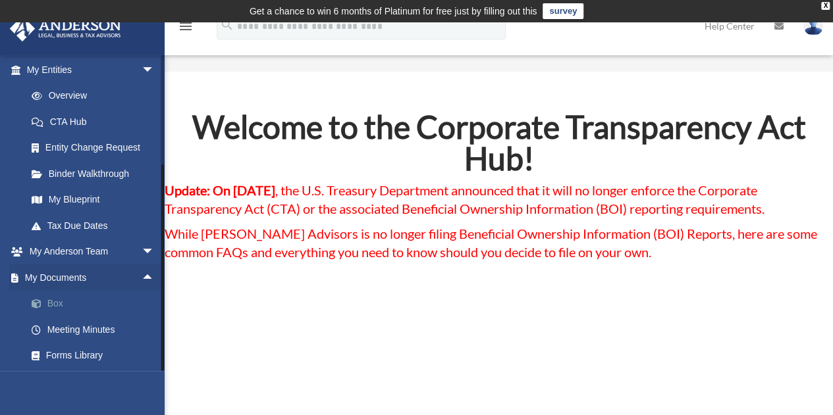
click at [99, 303] on link "Box" at bounding box center [96, 304] width 156 height 26
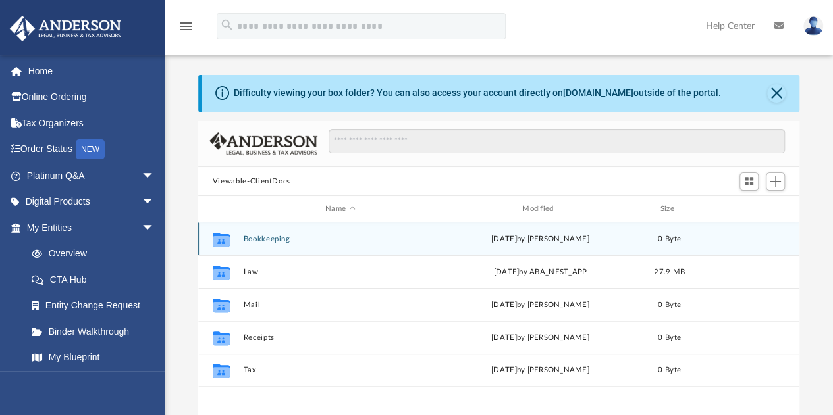
scroll to position [289, 591]
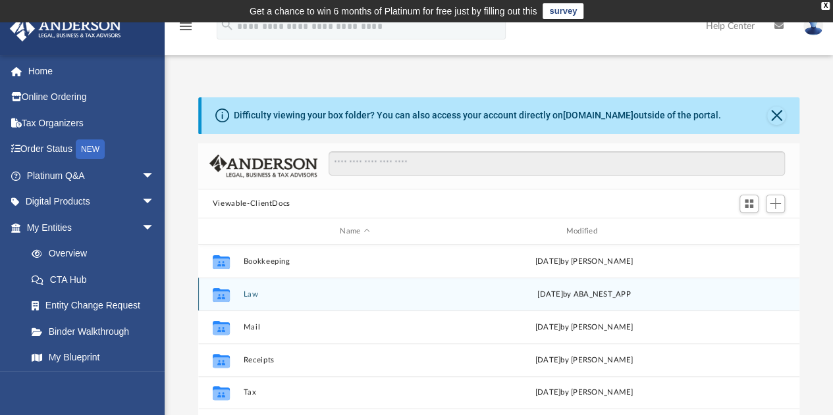
click at [275, 301] on div "Collaborated Folder Law [DATE] by ABA_NEST_APP" at bounding box center [498, 294] width 601 height 33
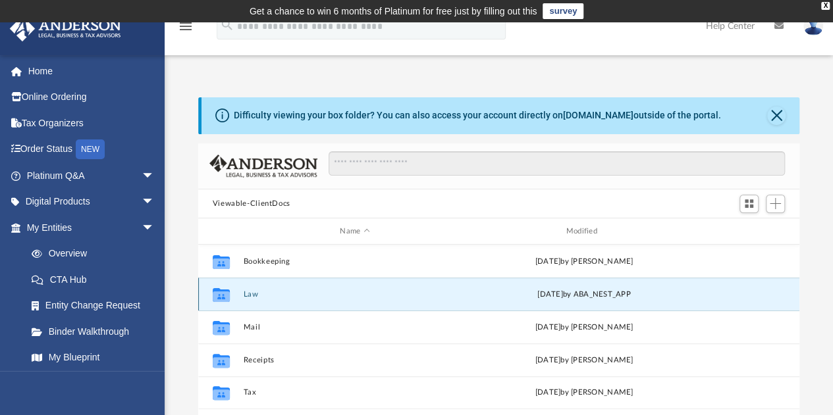
click at [275, 301] on div "Collaborated Folder Law [DATE] by ABA_NEST_APP" at bounding box center [498, 294] width 601 height 33
click at [265, 292] on button "Law" at bounding box center [354, 294] width 223 height 9
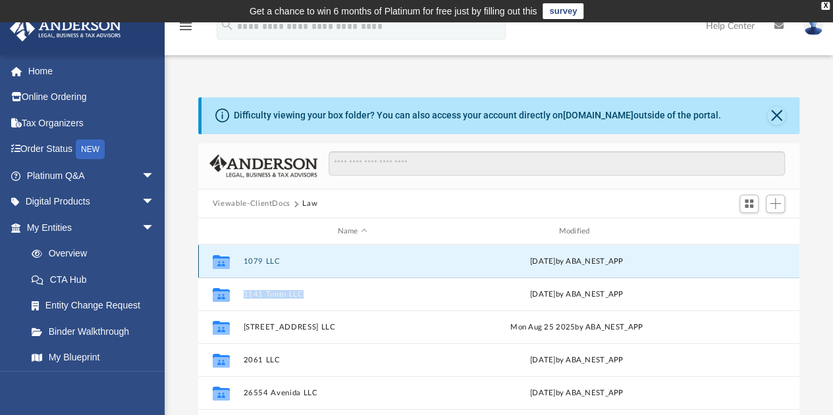
click at [286, 259] on button "1079 LLC" at bounding box center [352, 261] width 219 height 9
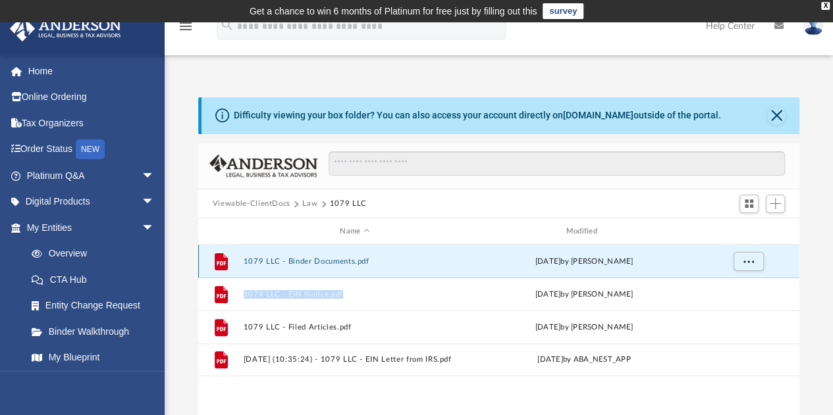
click at [286, 259] on button "1079 LLC - Binder Documents.pdf" at bounding box center [354, 261] width 223 height 9
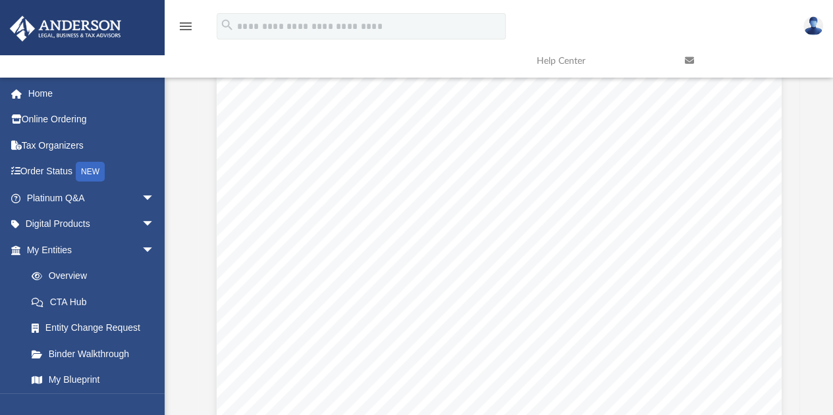
scroll to position [14476, 0]
click at [381, 333] on span "The Members’ interests in the Company are represented by Membership Interests." at bounding box center [464, 335] width 364 height 11
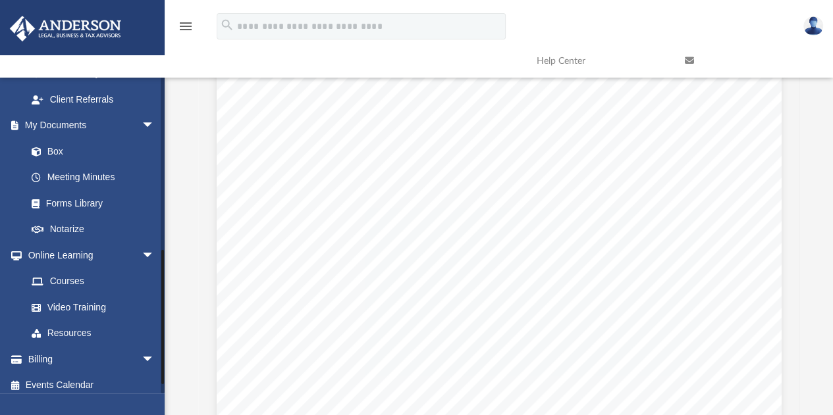
scroll to position [418, 0]
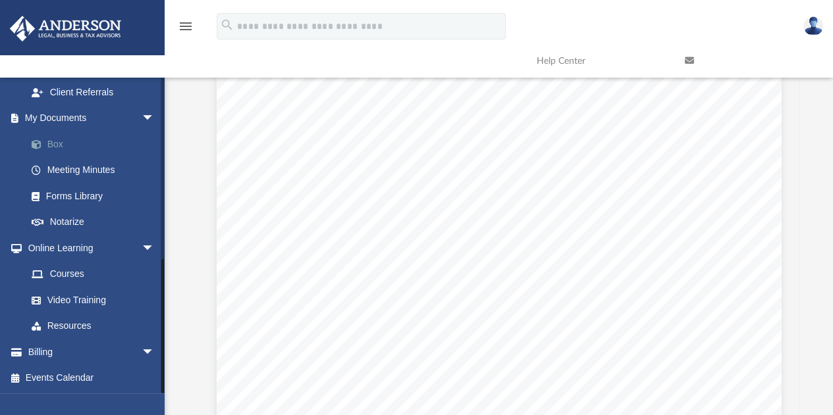
click at [79, 146] on link "Box" at bounding box center [96, 144] width 156 height 26
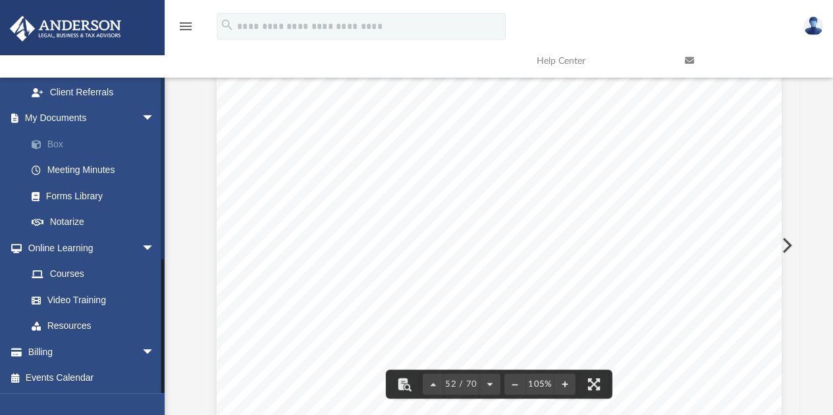
click at [74, 145] on link "Box" at bounding box center [96, 144] width 156 height 26
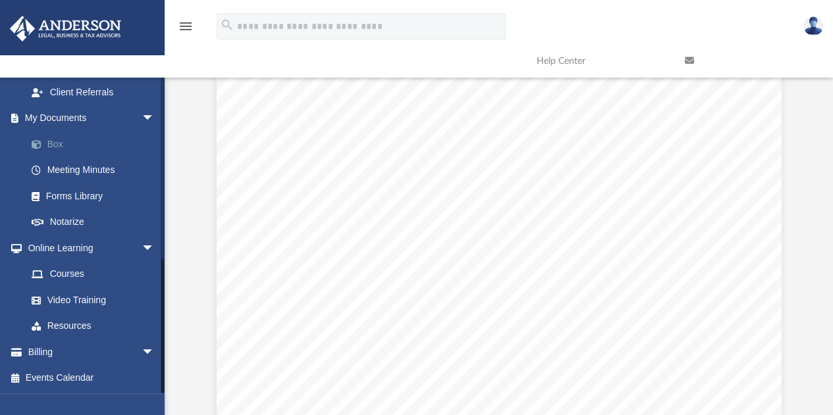
click at [57, 142] on link "Box" at bounding box center [96, 144] width 156 height 26
click at [57, 143] on link "Box" at bounding box center [96, 144] width 156 height 26
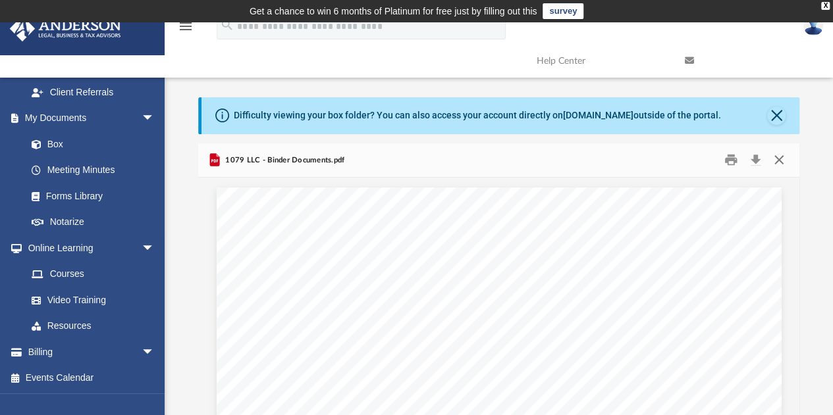
click at [776, 161] on button "Close" at bounding box center [779, 160] width 24 height 20
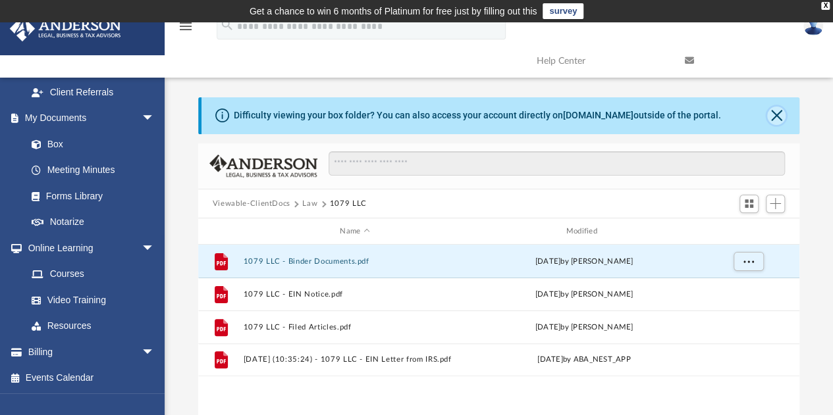
click at [773, 115] on button "Close" at bounding box center [776, 116] width 18 height 18
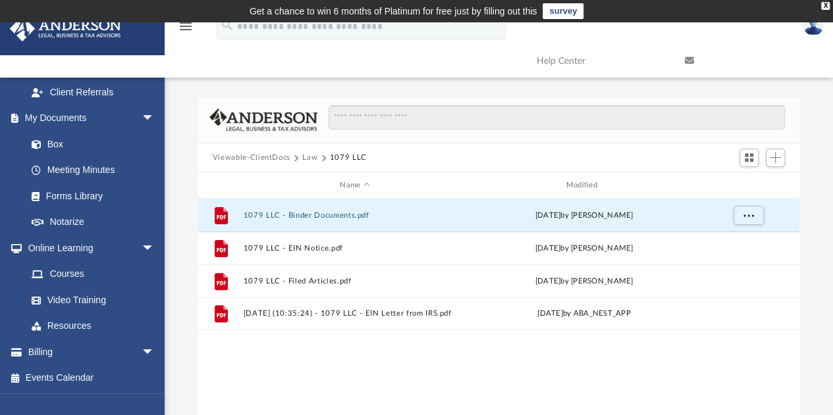
click at [310, 158] on button "Law" at bounding box center [309, 158] width 15 height 12
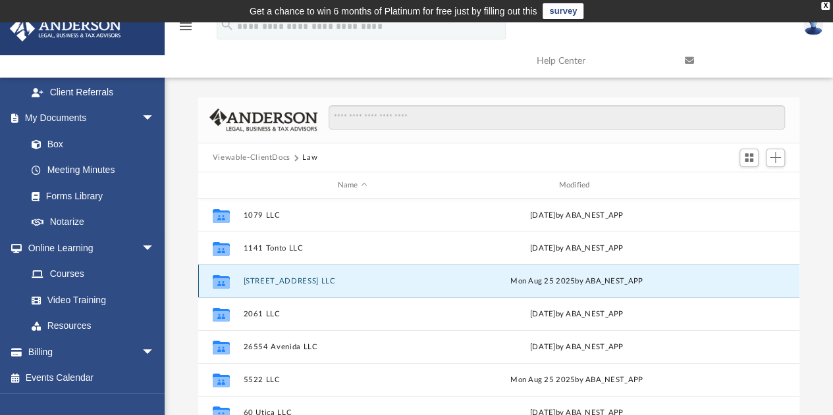
click at [307, 284] on button "[STREET_ADDRESS] LLC" at bounding box center [352, 281] width 219 height 9
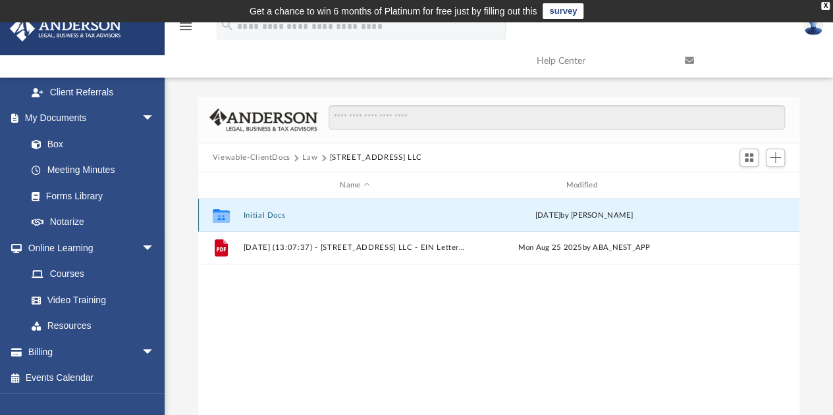
click at [291, 215] on button "Initial Docs" at bounding box center [354, 215] width 223 height 9
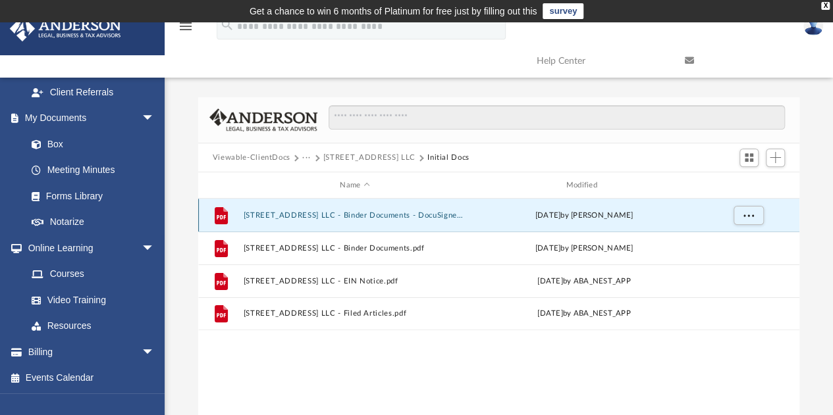
click at [291, 215] on button "[STREET_ADDRESS] LLC - Binder Documents - DocuSigned.pdf" at bounding box center [354, 215] width 223 height 9
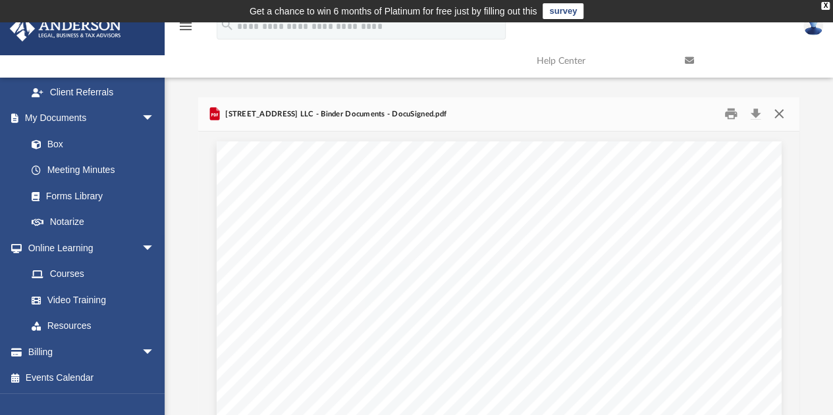
click at [780, 112] on button "Close" at bounding box center [779, 114] width 24 height 20
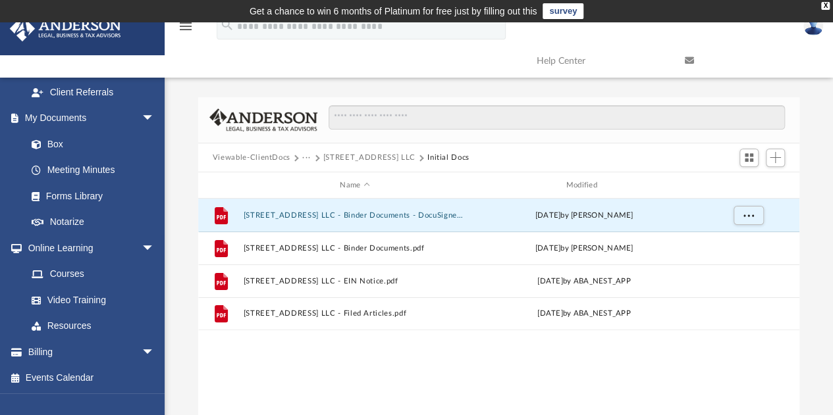
click at [306, 157] on button "···" at bounding box center [306, 158] width 9 height 12
click at [316, 184] on li "Law" at bounding box center [316, 181] width 15 height 14
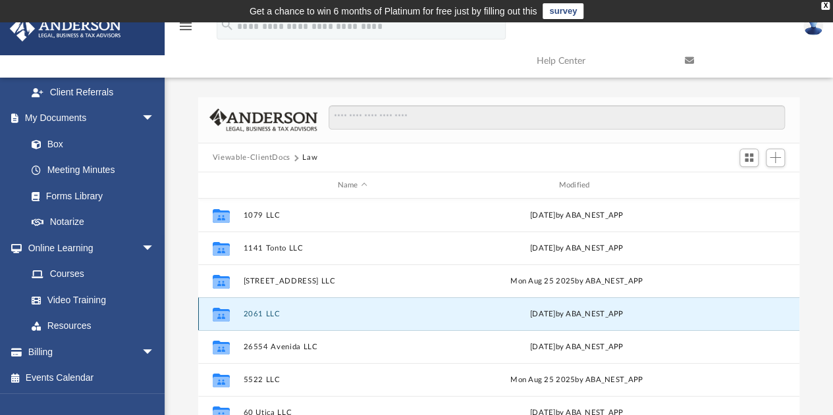
click at [279, 317] on button "2061 LLC" at bounding box center [352, 314] width 219 height 9
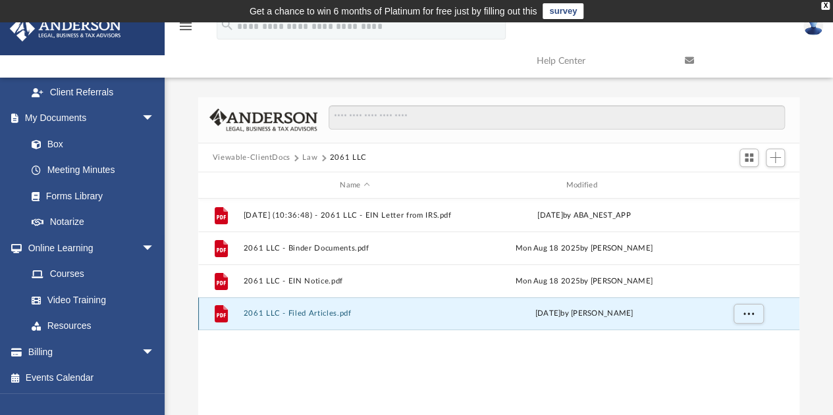
click at [313, 315] on button "2061 LLC - Filed Articles.pdf" at bounding box center [354, 314] width 223 height 9
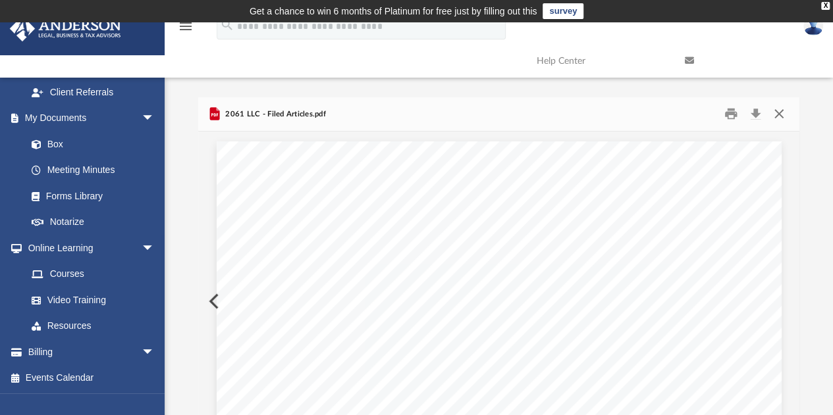
click at [781, 115] on button "Close" at bounding box center [779, 114] width 24 height 20
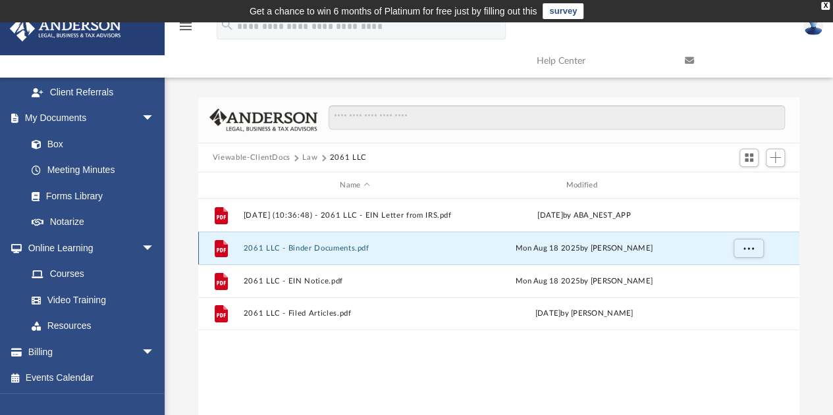
click at [357, 248] on button "2061 LLC - Binder Documents.pdf" at bounding box center [354, 248] width 223 height 9
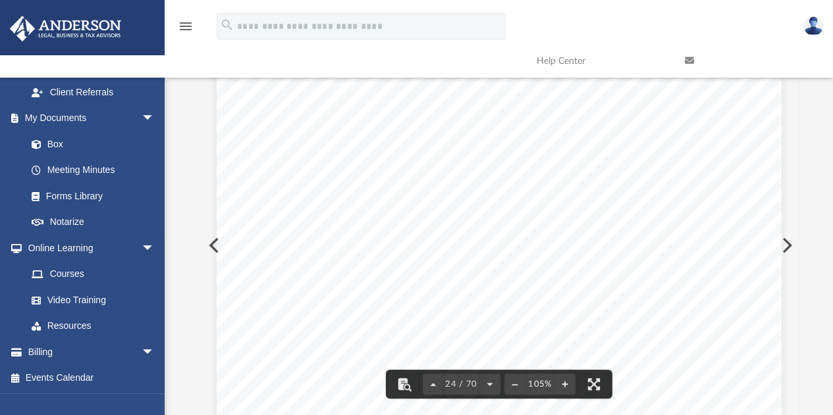
scroll to position [17063, 0]
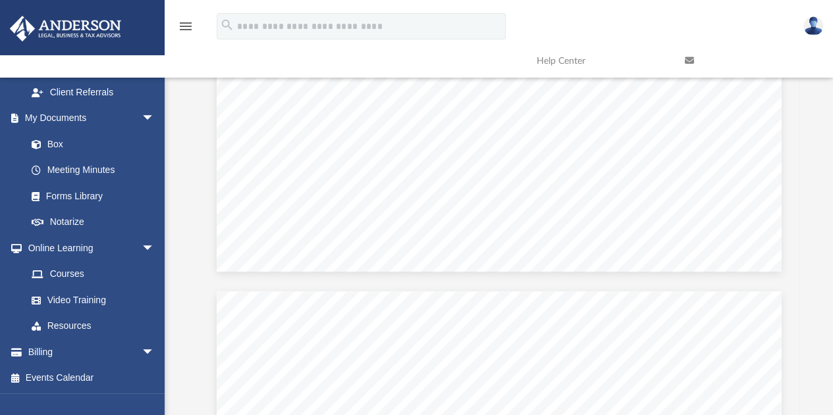
click at [794, 80] on link at bounding box center [749, 61] width 148 height 52
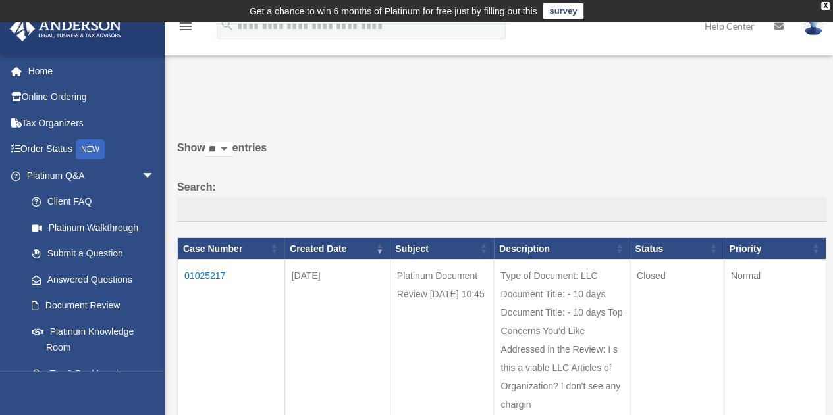
drag, startPoint x: 0, startPoint y: 0, endPoint x: 793, endPoint y: 132, distance: 804.4
click at [793, 132] on div "Show ** ** ** *** entries Search: Case Number Created Date Subject Description …" at bounding box center [501, 375] width 649 height 489
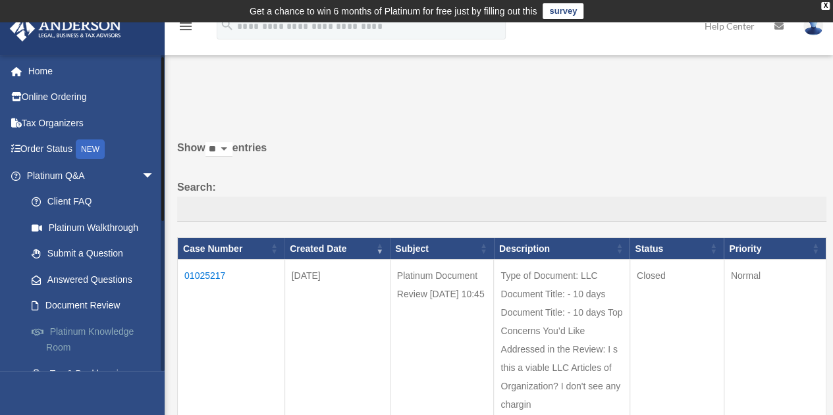
scroll to position [284, 0]
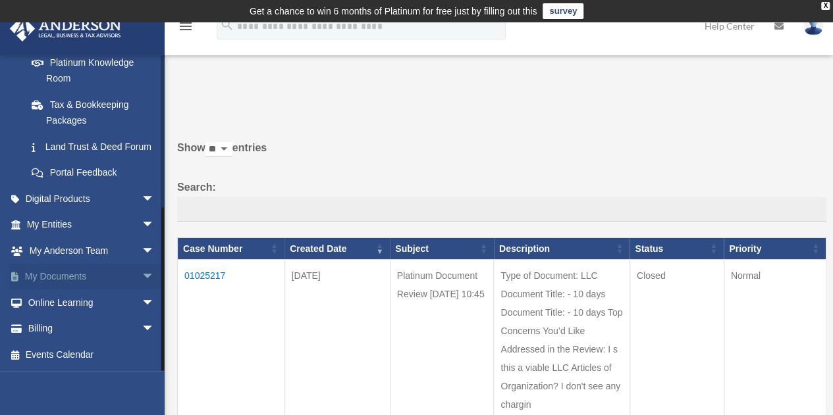
click at [142, 275] on span "arrow_drop_down" at bounding box center [155, 277] width 26 height 27
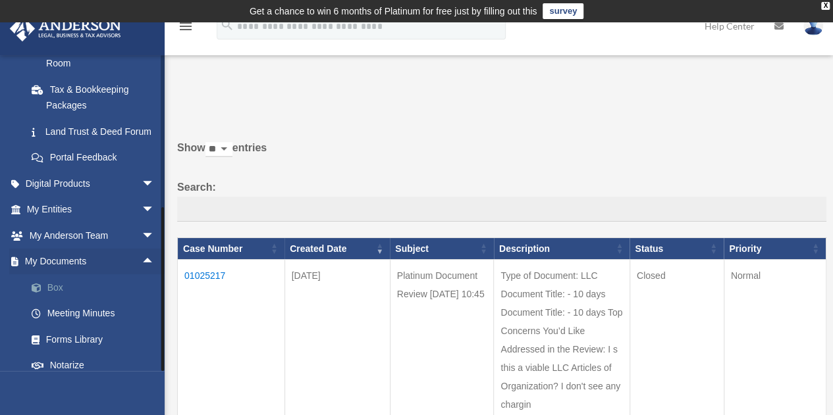
click at [107, 301] on link "Box" at bounding box center [96, 288] width 156 height 26
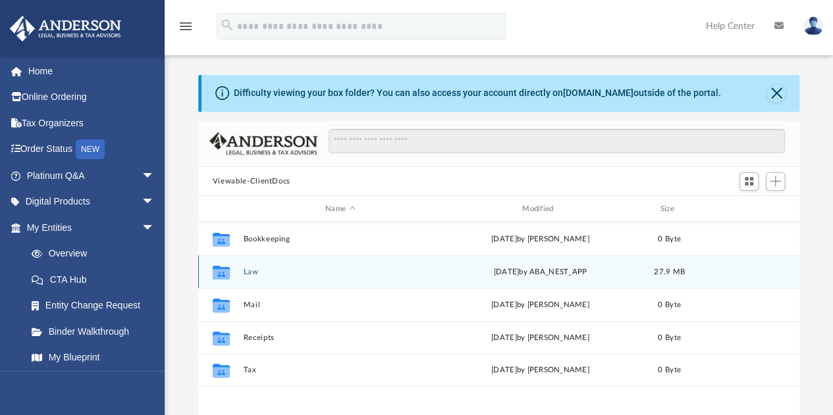
scroll to position [289, 591]
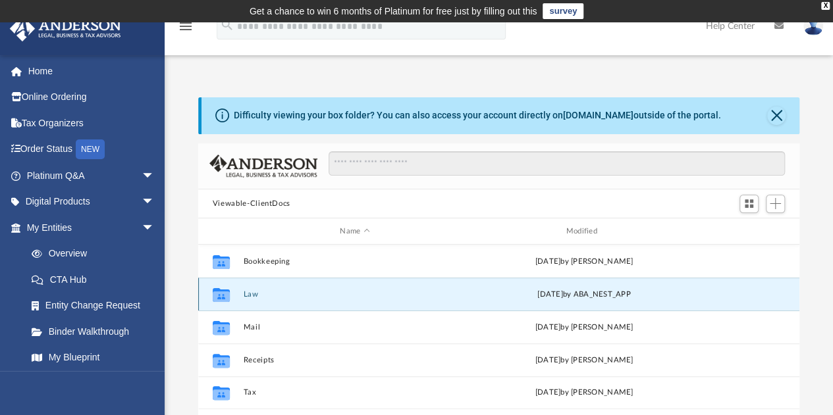
click at [271, 294] on button "Law" at bounding box center [354, 294] width 223 height 9
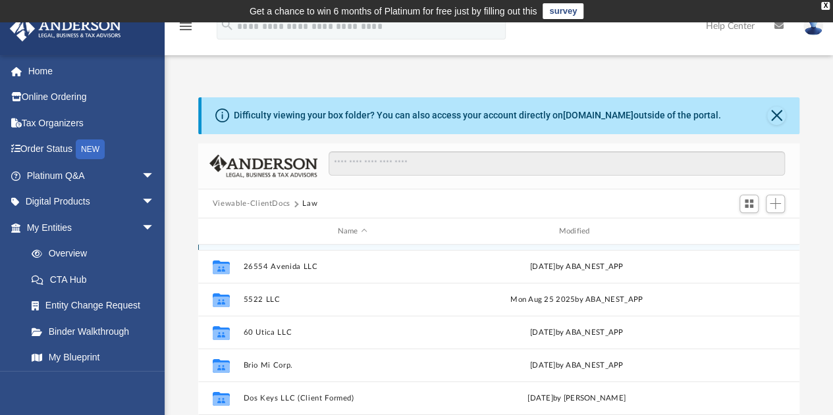
scroll to position [132, 0]
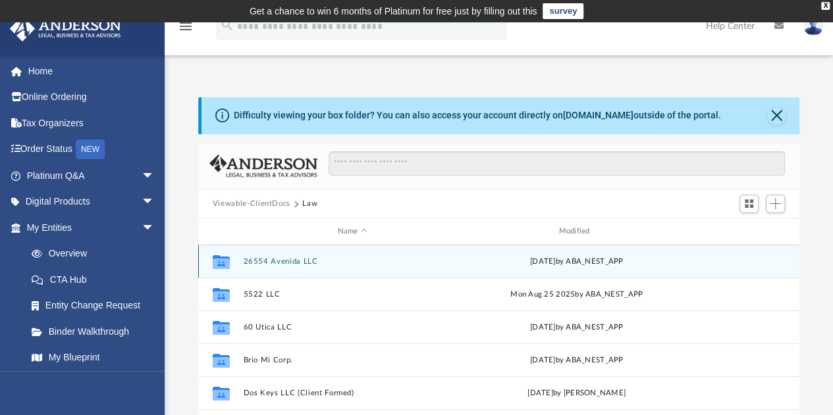
click at [308, 263] on button "26554 Avenida LLC" at bounding box center [352, 261] width 219 height 9
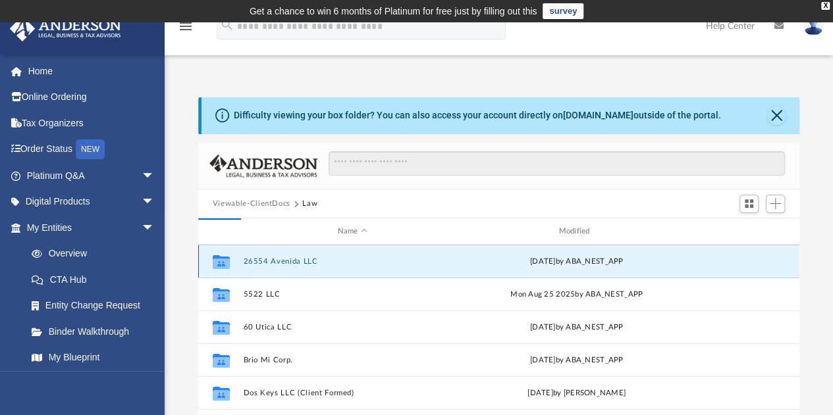
scroll to position [0, 0]
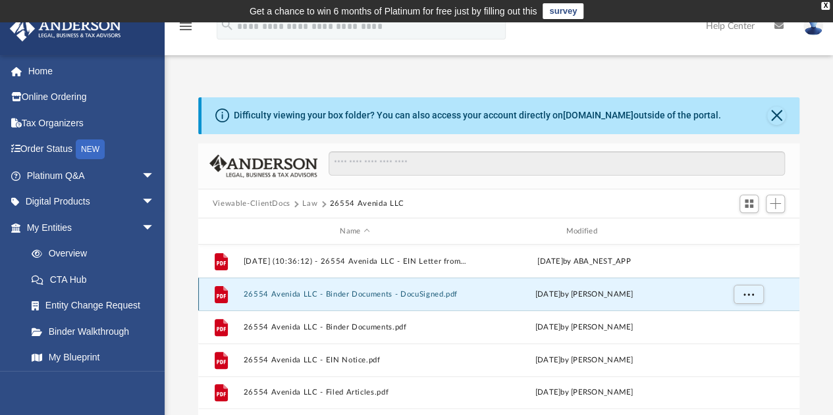
click at [337, 294] on button "26554 Avenida LLC - Binder Documents - DocuSigned.pdf" at bounding box center [354, 294] width 223 height 9
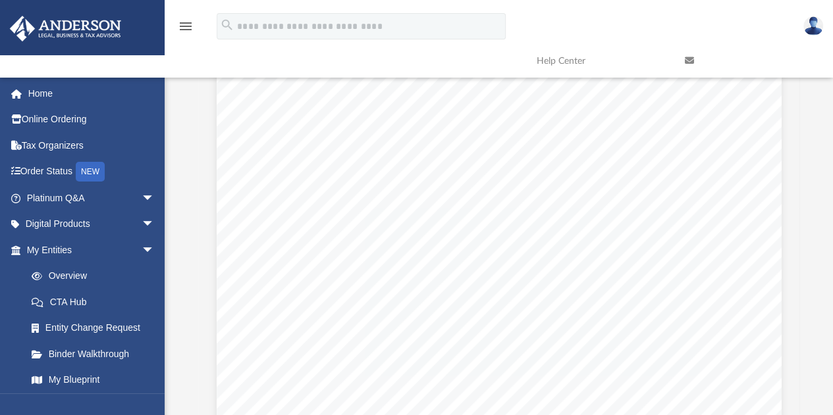
scroll to position [14561, 0]
click at [347, 344] on span "the power to modify the unenforceable provision instead of severing it from thi…" at bounding box center [497, 349] width 431 height 11
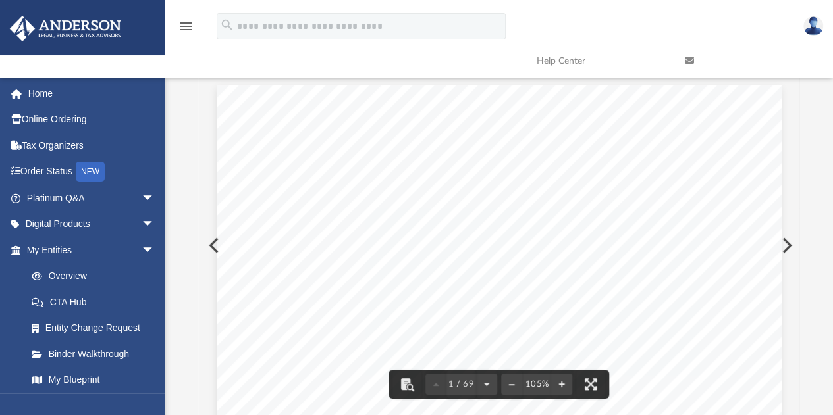
scroll to position [0, 0]
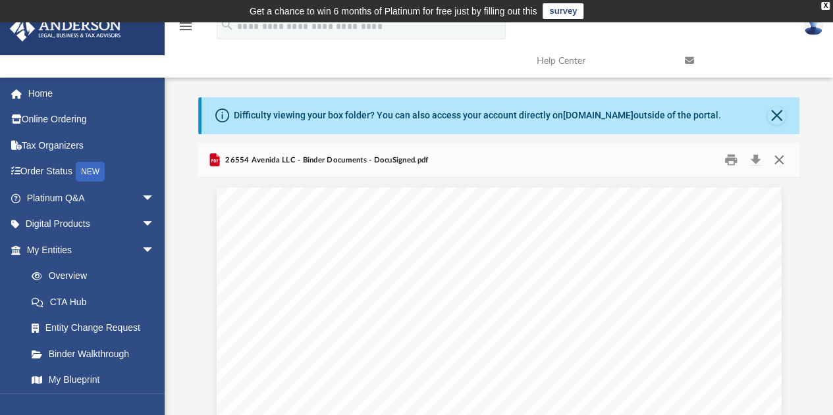
click at [780, 159] on button "Close" at bounding box center [779, 160] width 24 height 20
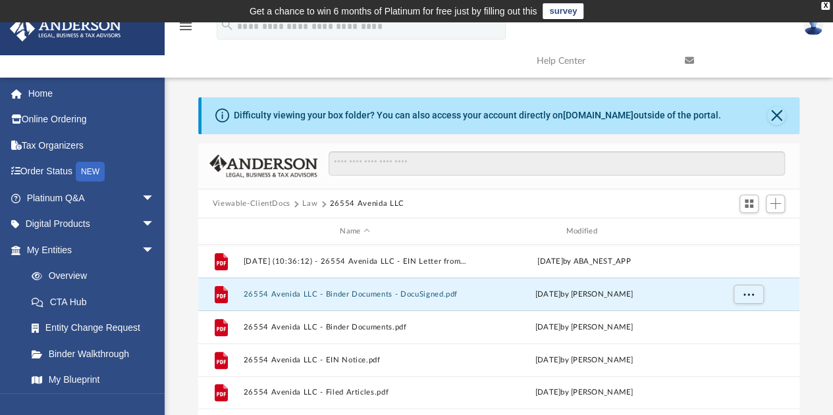
click at [309, 204] on button "Law" at bounding box center [309, 204] width 15 height 12
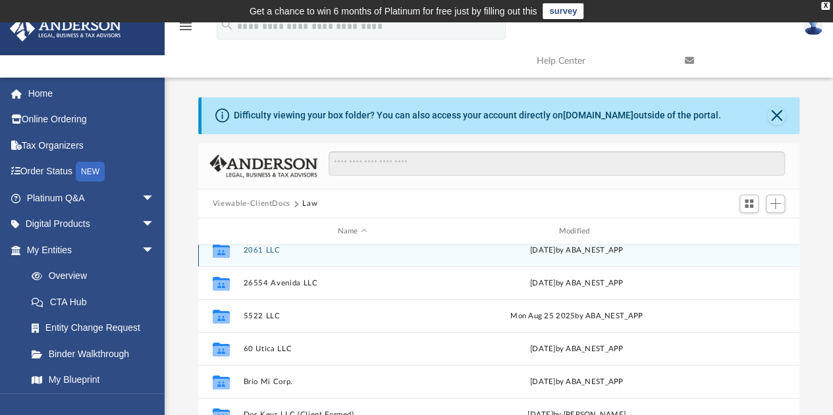
scroll to position [111, 0]
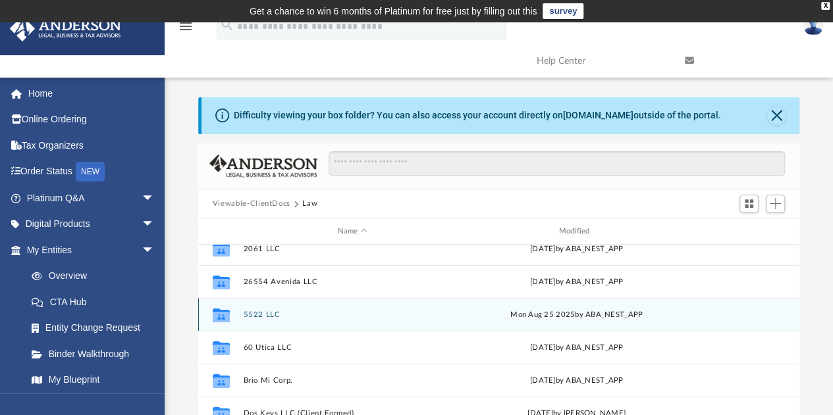
click at [260, 317] on button "5522 LLC" at bounding box center [352, 315] width 219 height 9
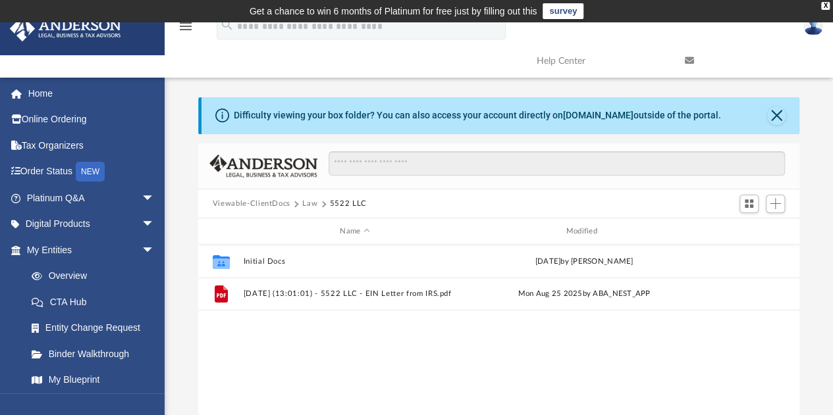
scroll to position [0, 0]
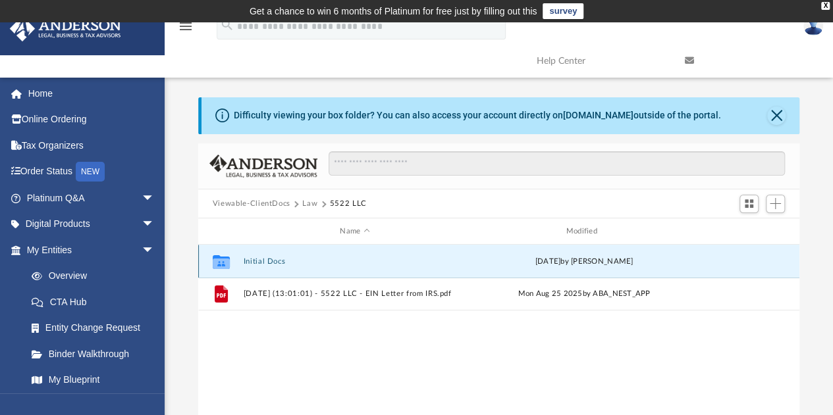
click at [271, 261] on button "Initial Docs" at bounding box center [354, 261] width 223 height 9
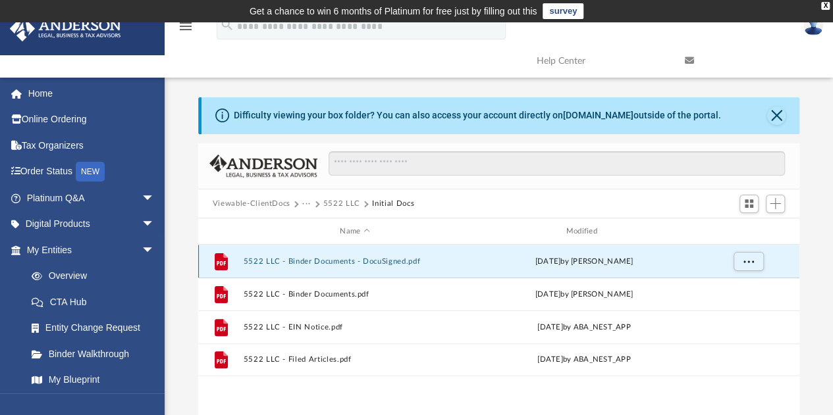
click at [284, 258] on button "5522 LLC - Binder Documents - DocuSigned.pdf" at bounding box center [354, 261] width 223 height 9
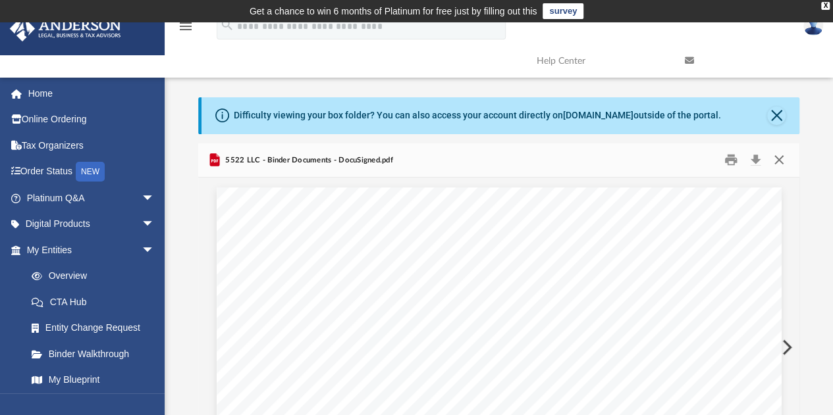
click at [778, 161] on button "Close" at bounding box center [779, 160] width 24 height 20
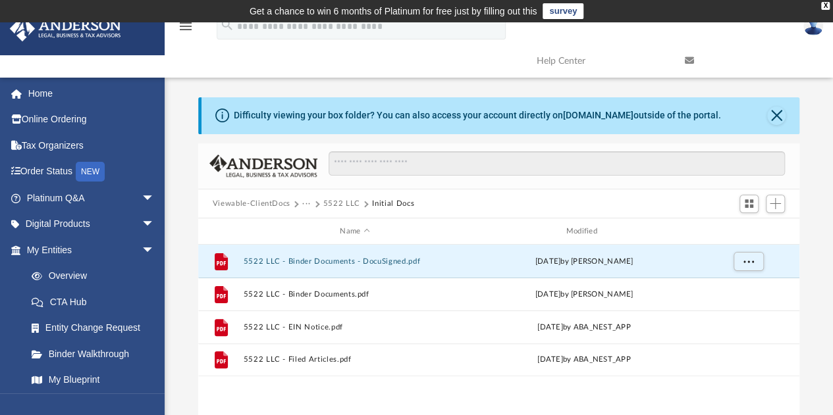
click at [303, 204] on button "···" at bounding box center [306, 204] width 9 height 12
click at [315, 228] on li "Law" at bounding box center [316, 227] width 15 height 14
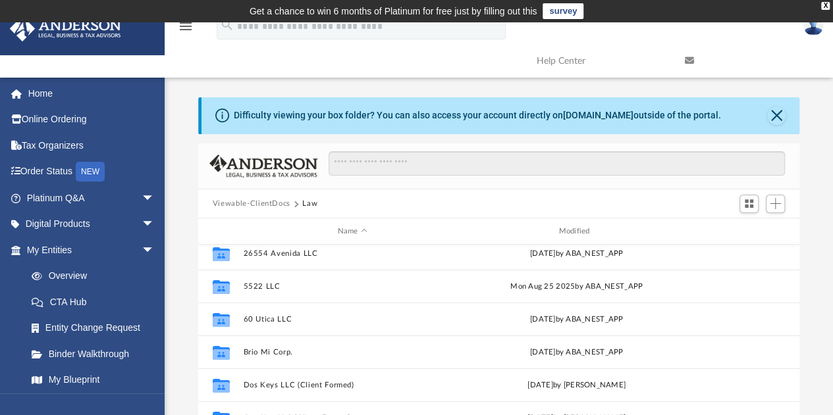
scroll to position [140, 0]
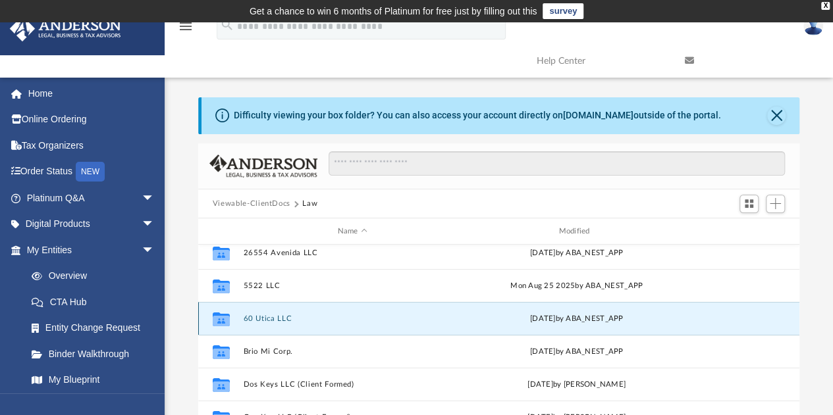
click at [287, 319] on button "60 Utica LLC" at bounding box center [352, 319] width 219 height 9
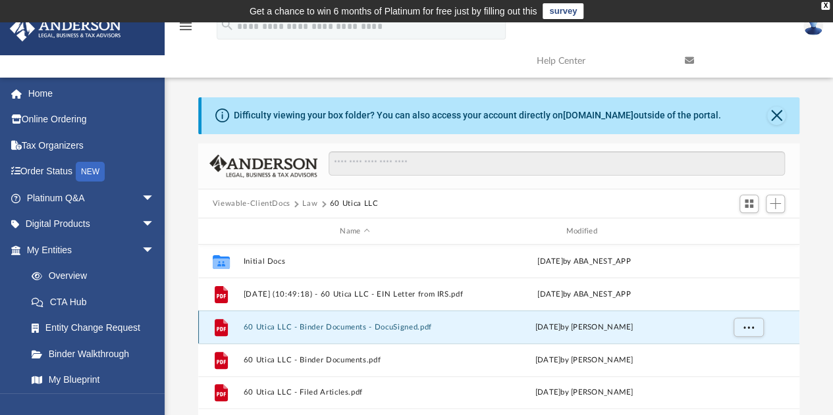
click at [309, 326] on button "60 Utica LLC - Binder Documents - DocuSigned.pdf" at bounding box center [354, 327] width 223 height 9
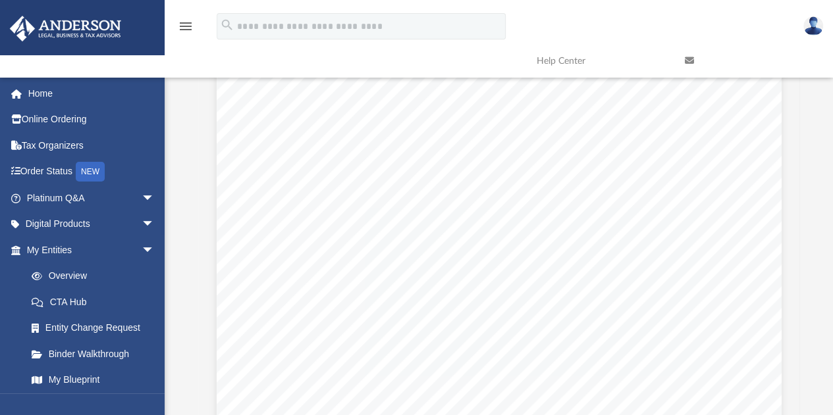
scroll to position [38344, 0]
